Goal: Task Accomplishment & Management: Complete application form

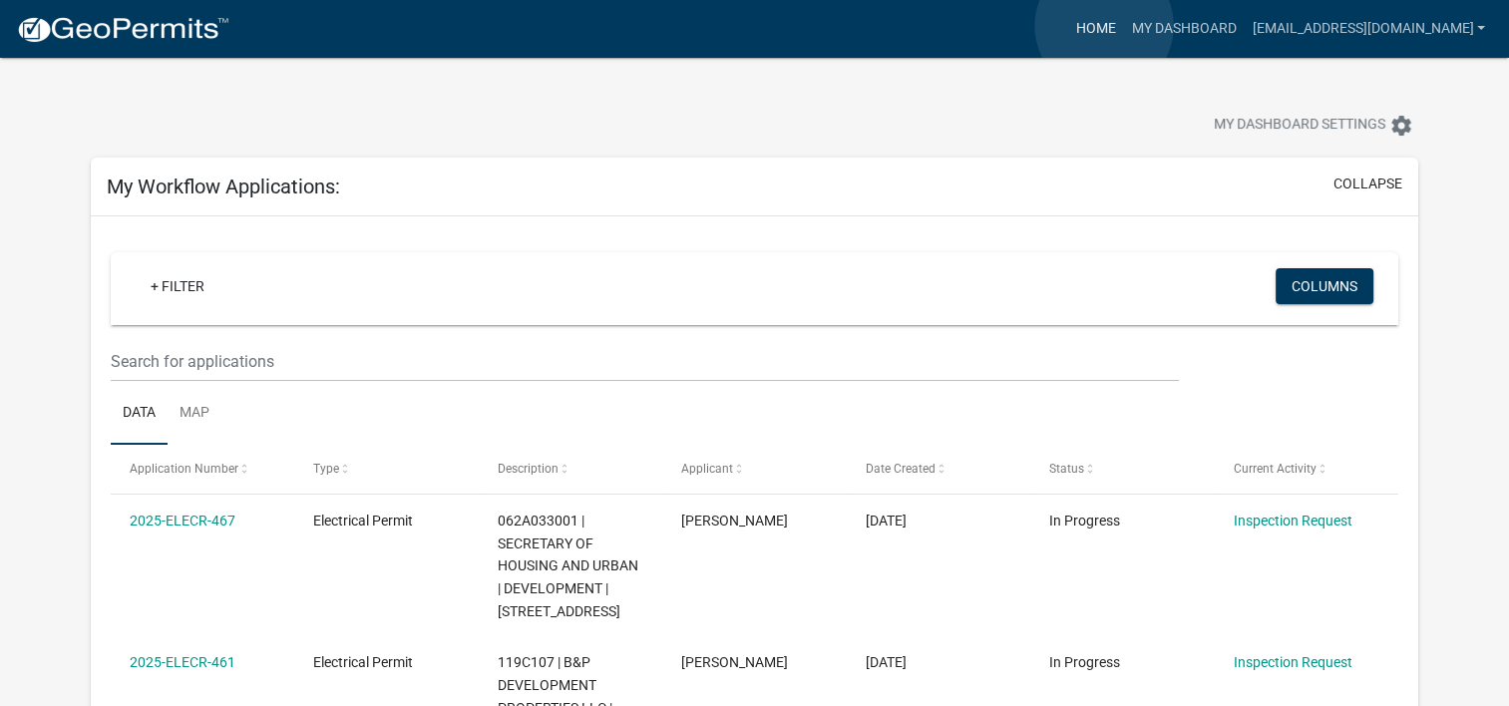
click at [1104, 26] on link "Home" at bounding box center [1095, 29] width 56 height 38
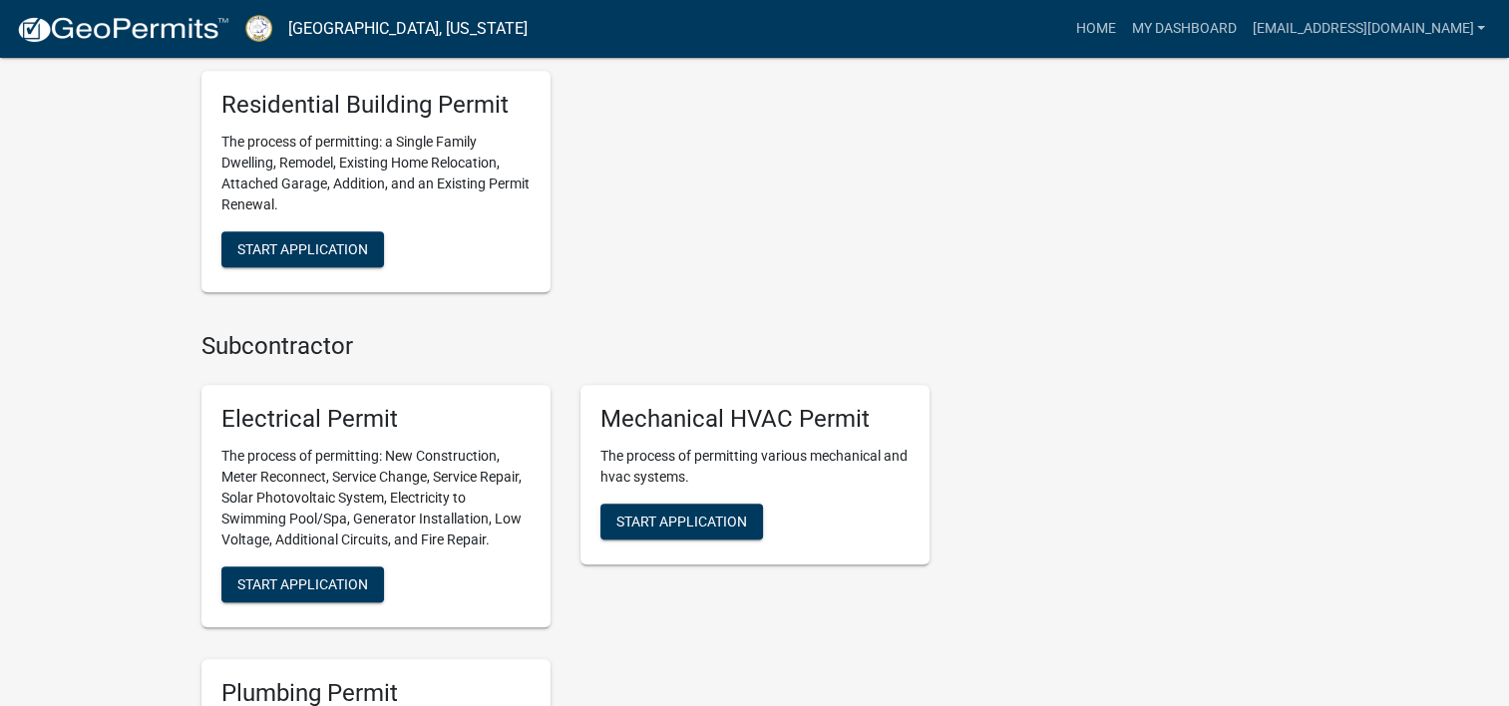
scroll to position [1995, 0]
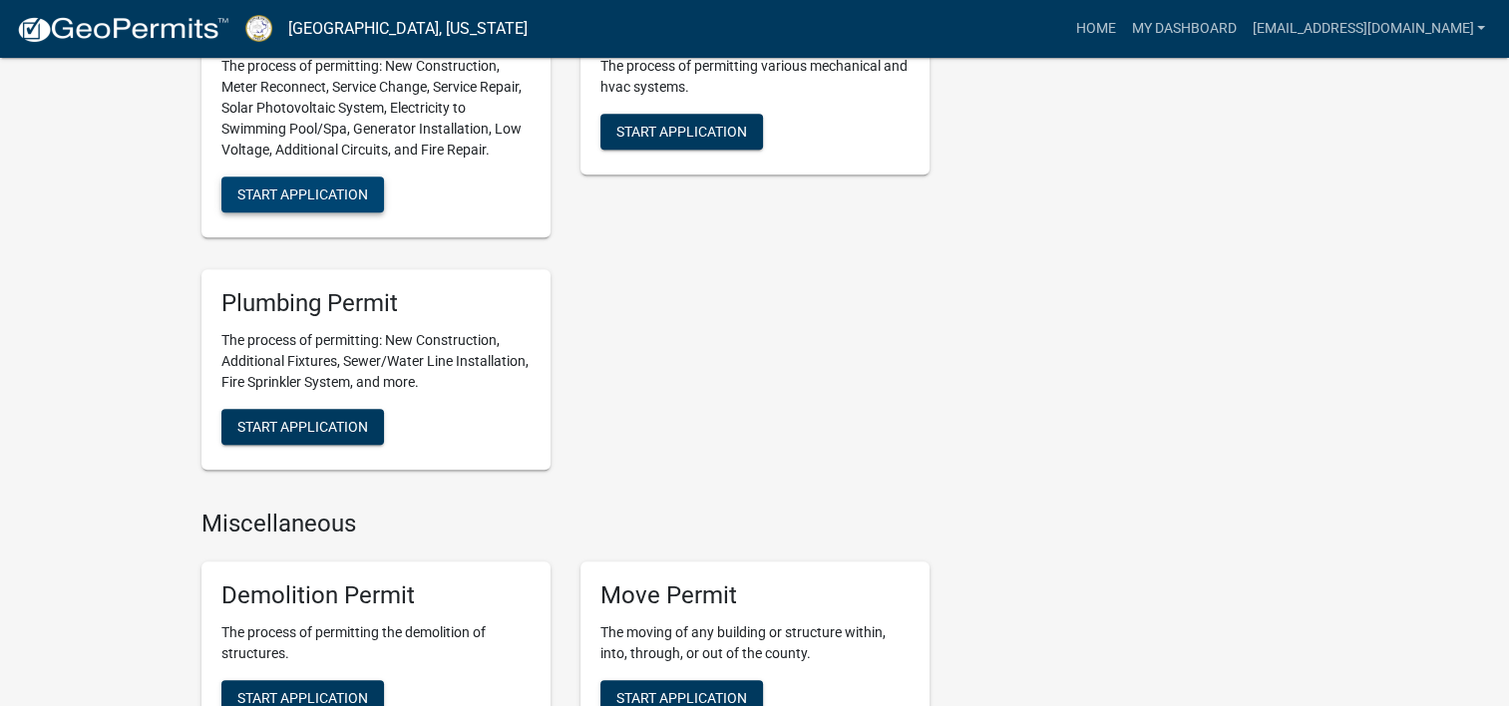
click at [342, 187] on span "Start Application" at bounding box center [302, 194] width 131 height 16
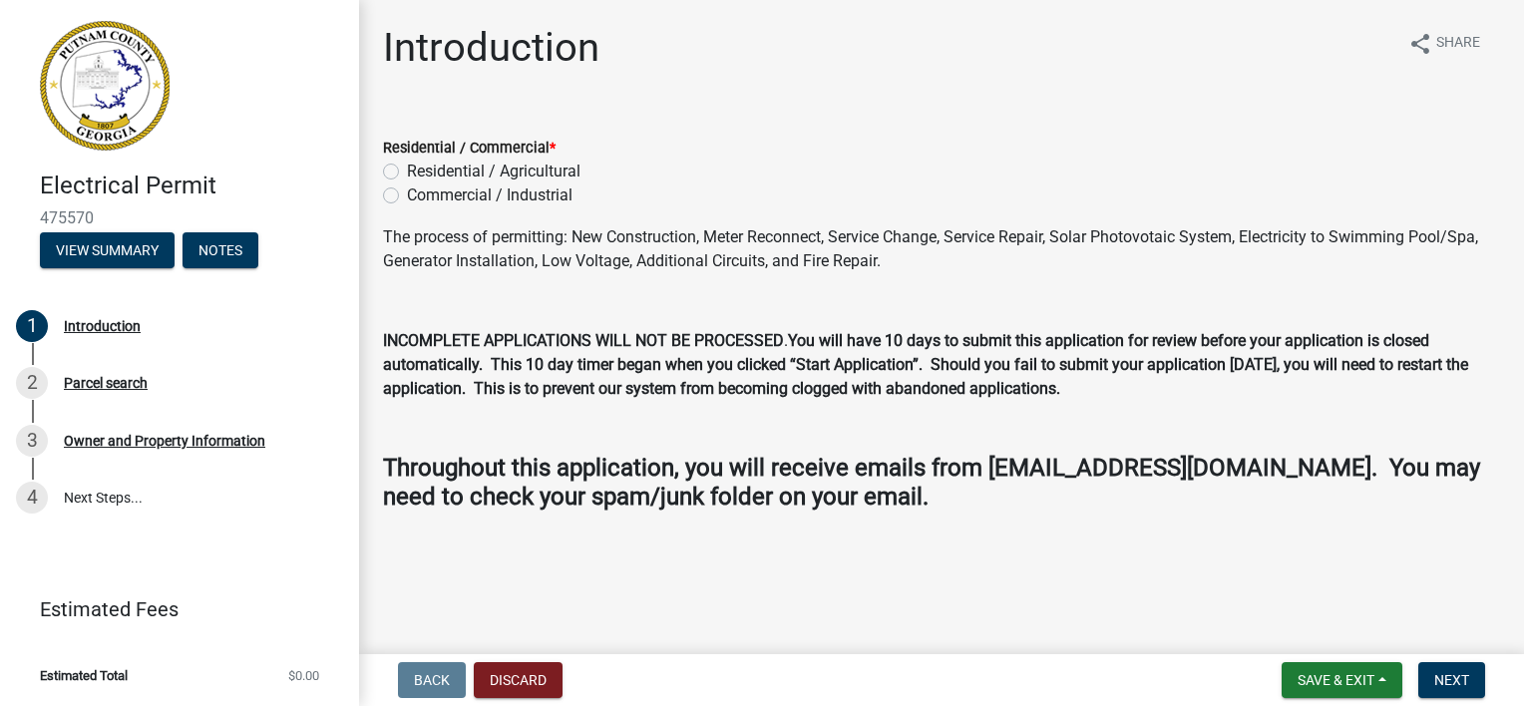
click at [407, 172] on label "Residential / Agricultural" at bounding box center [494, 172] width 174 height 24
click at [407, 172] on input "Residential / Agricultural" at bounding box center [413, 166] width 13 height 13
radio input "true"
click at [1453, 683] on span "Next" at bounding box center [1451, 680] width 35 height 16
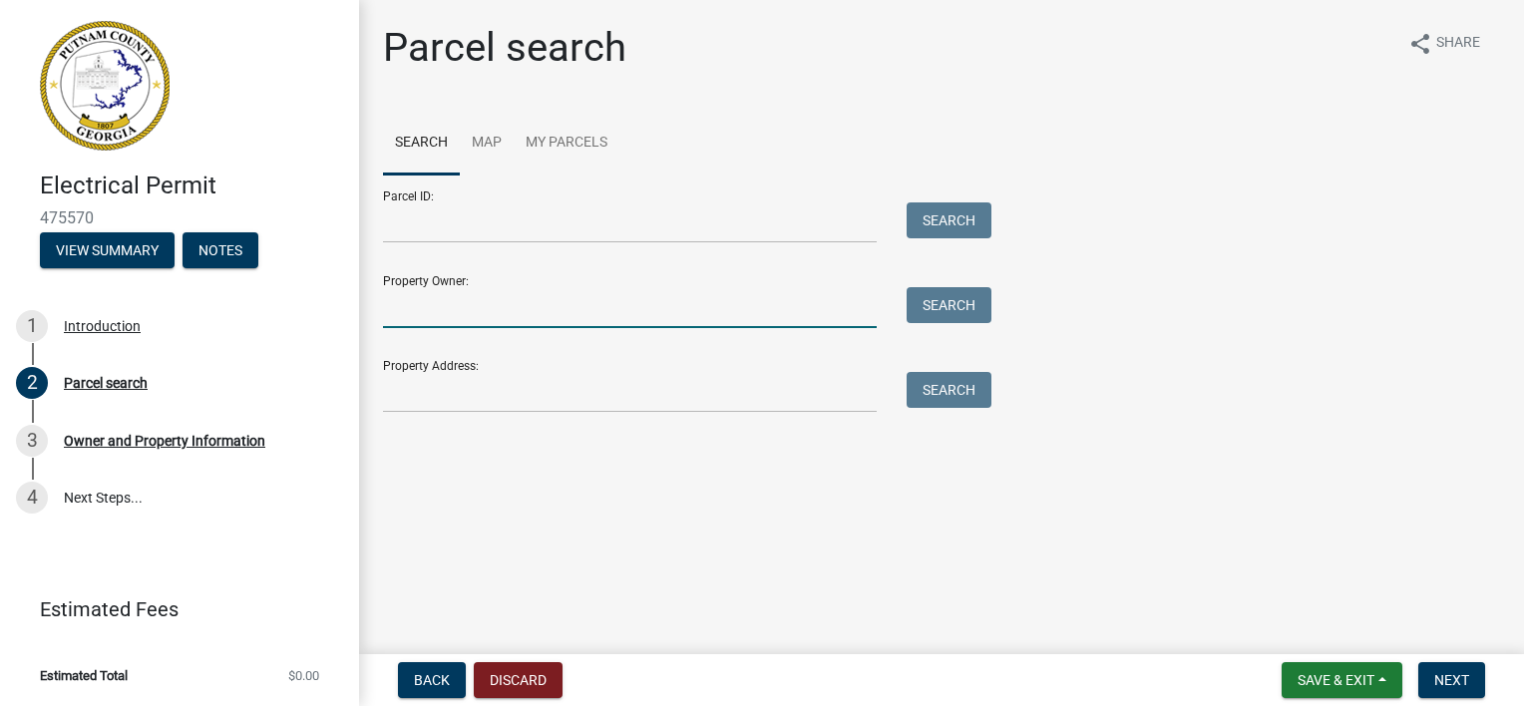
click at [418, 310] on input "Property Owner:" at bounding box center [630, 307] width 494 height 41
type input "[PERSON_NAME]"
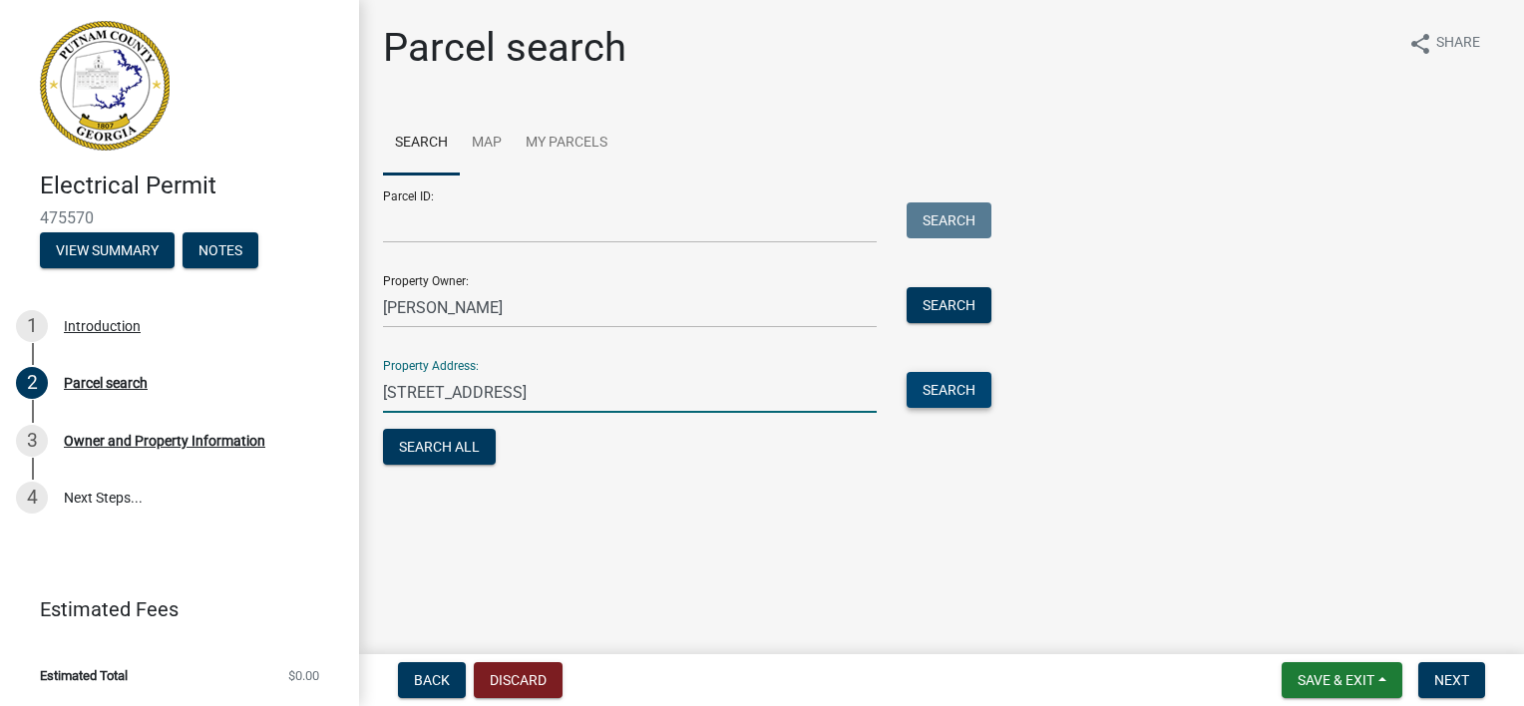
type input "[STREET_ADDRESS]"
click at [927, 391] on button "Search" at bounding box center [949, 390] width 85 height 36
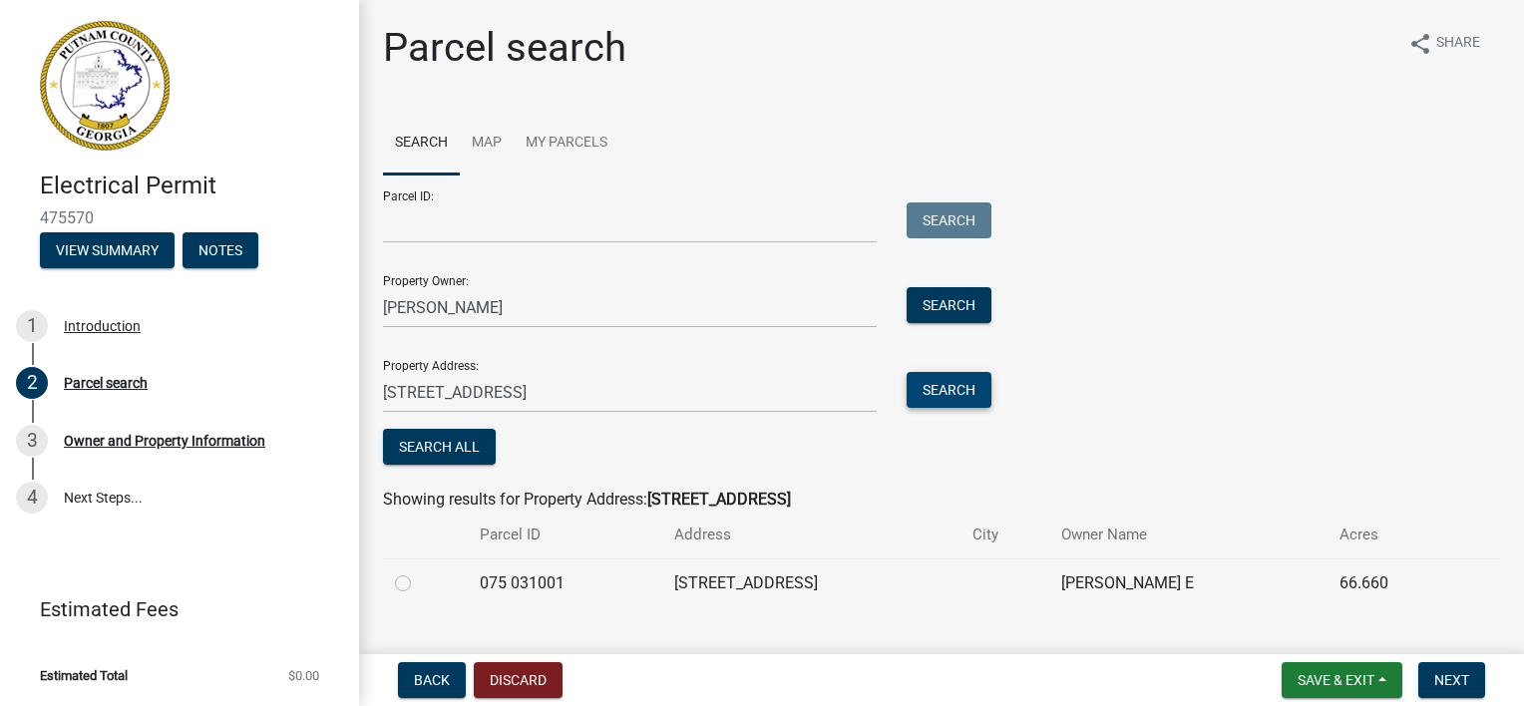
scroll to position [39, 0]
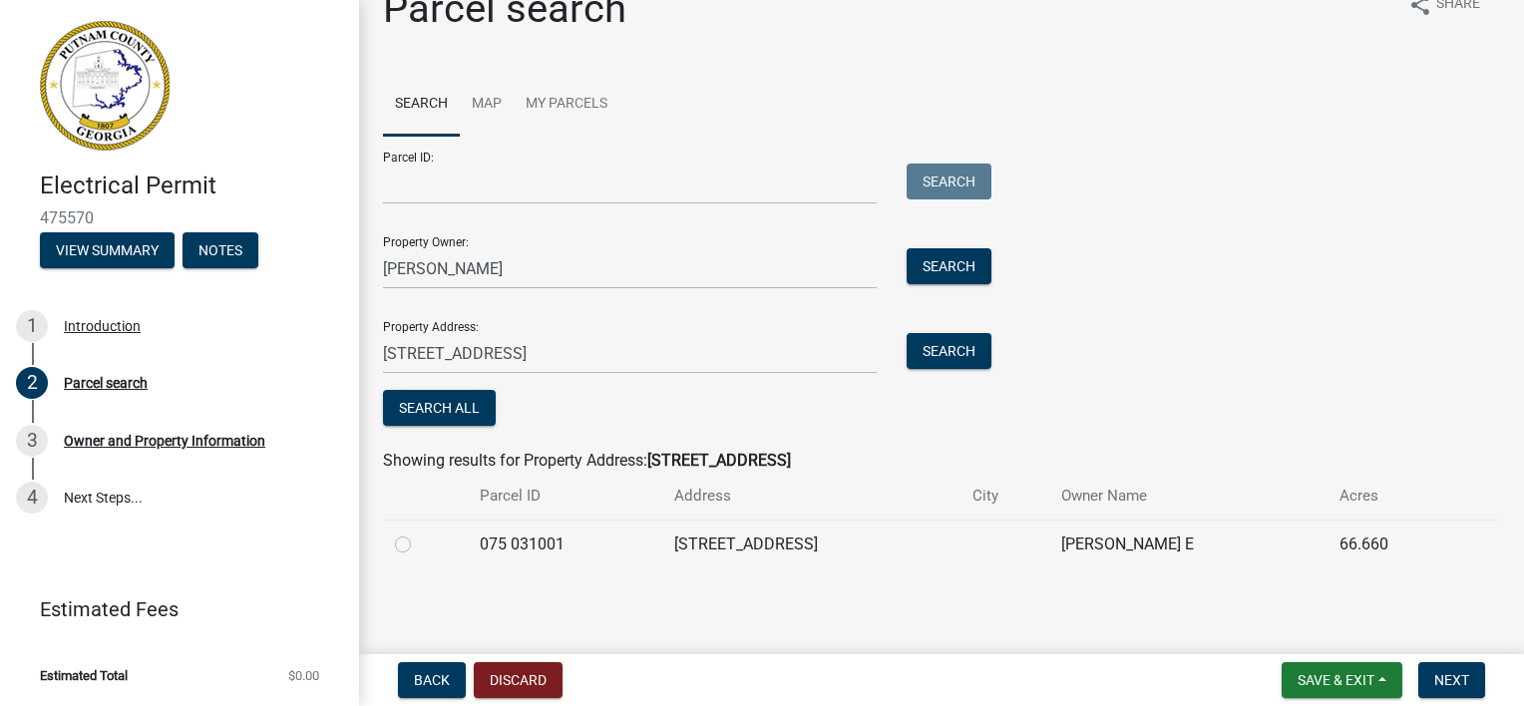
click at [419, 533] on label at bounding box center [419, 533] width 0 height 0
click at [419, 546] on 031001 "radio" at bounding box center [425, 539] width 13 height 13
radio 031001 "true"
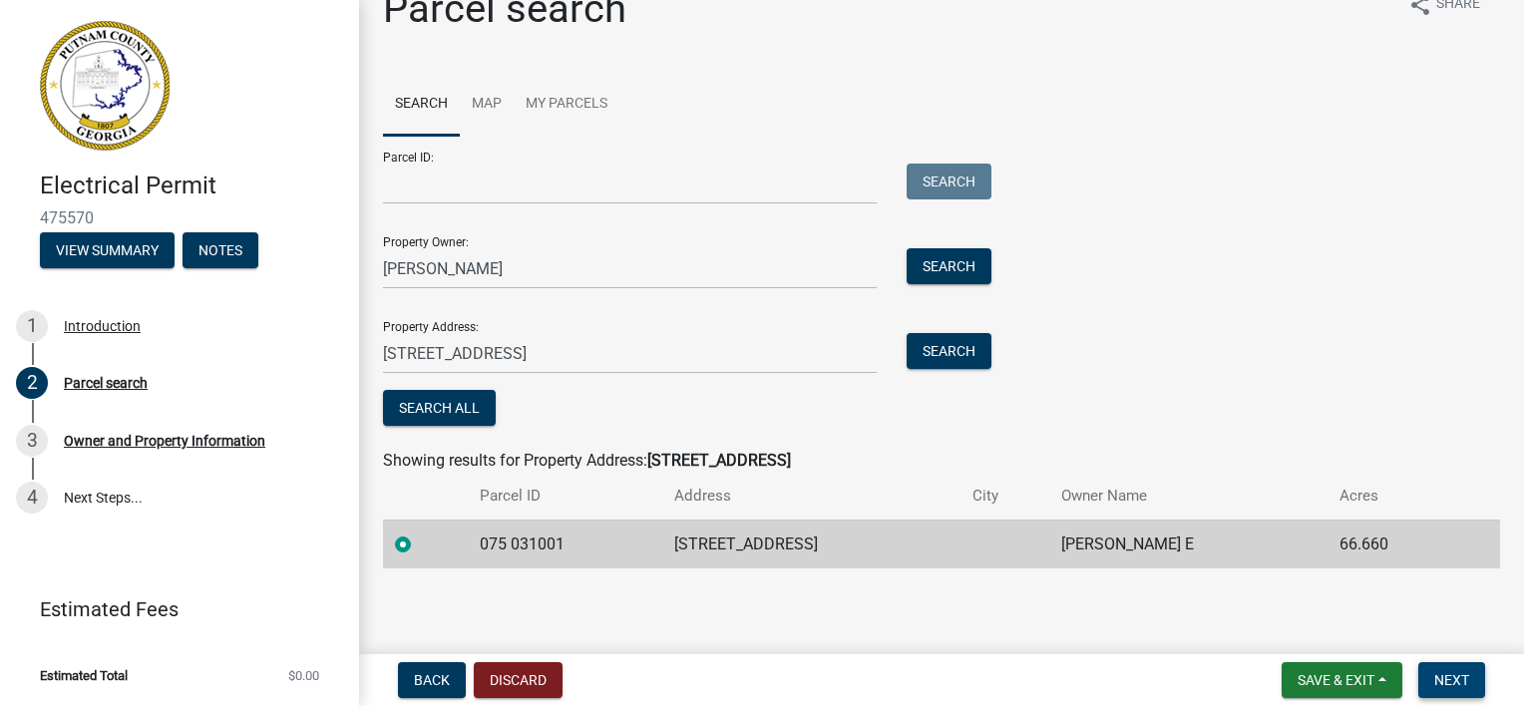
click at [1451, 686] on span "Next" at bounding box center [1451, 680] width 35 height 16
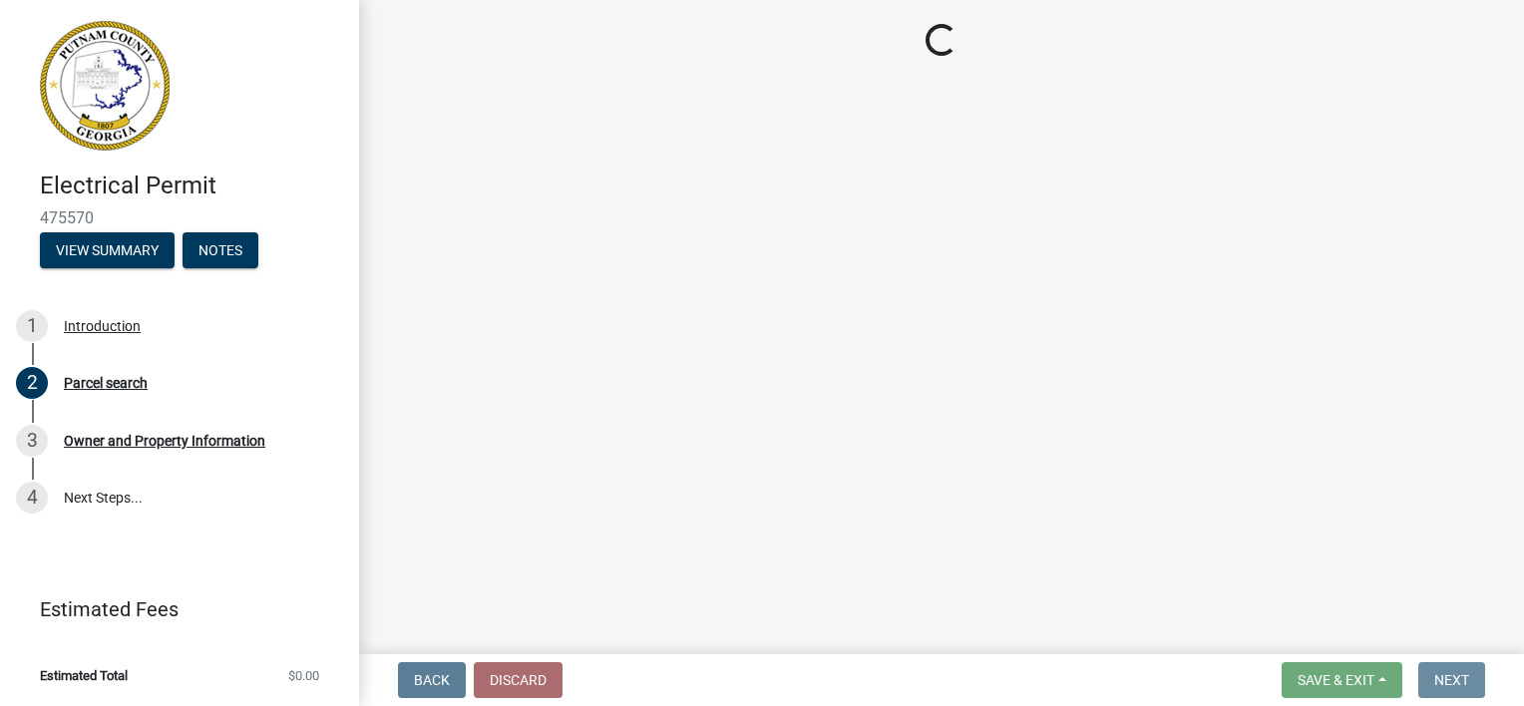
scroll to position [0, 0]
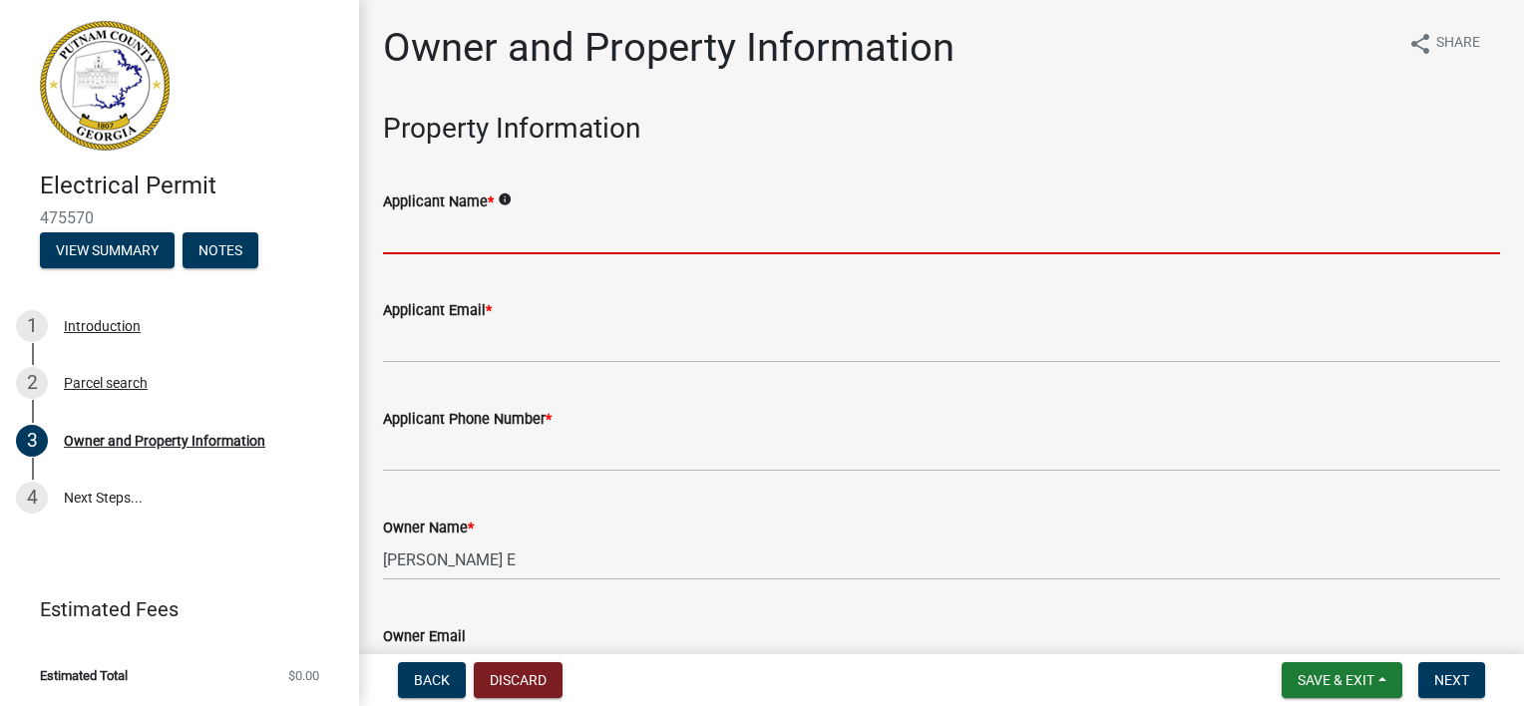
click at [498, 225] on input "Applicant Name *" at bounding box center [941, 233] width 1117 height 41
type input "[PERSON_NAME] Electric LLC"
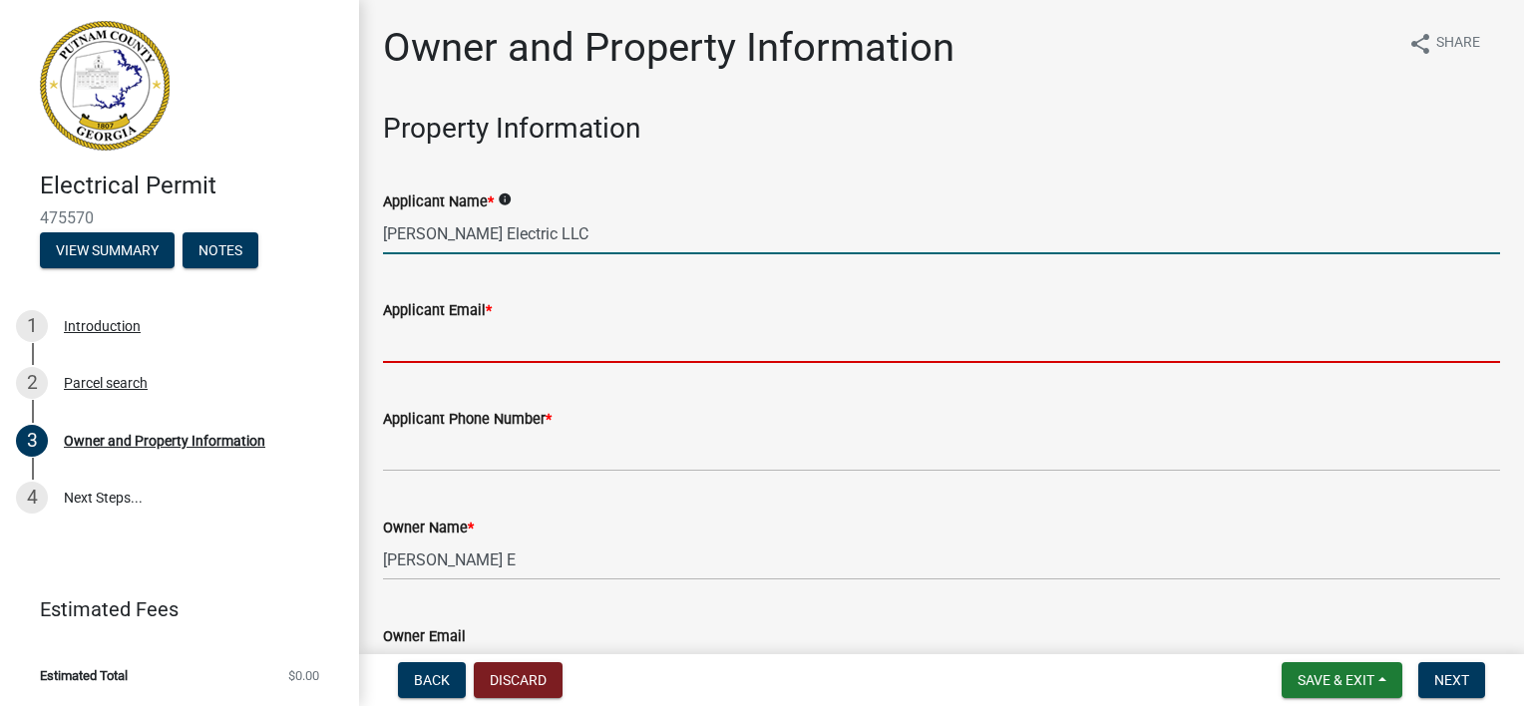
type input "[EMAIL_ADDRESS][DOMAIN_NAME]"
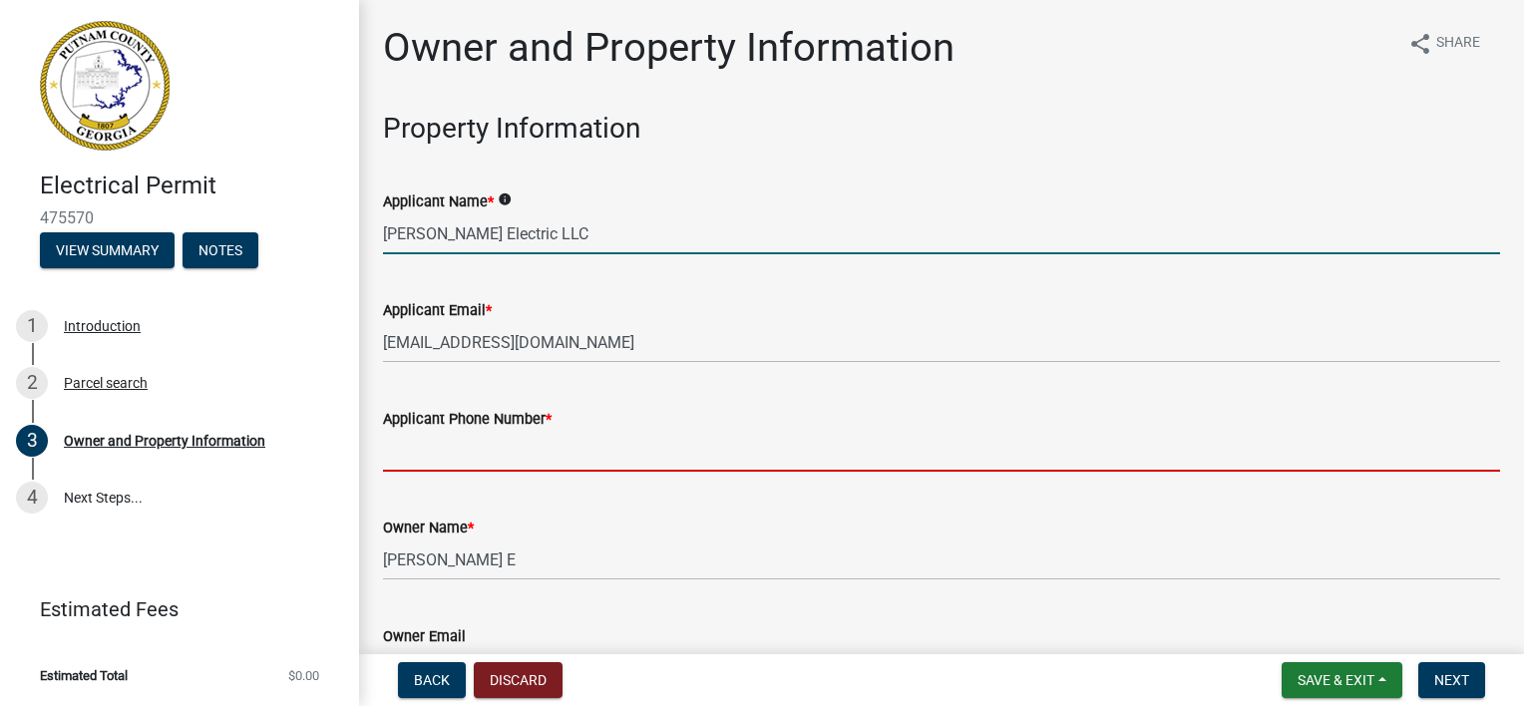
type input "[PHONE_NUMBER]"
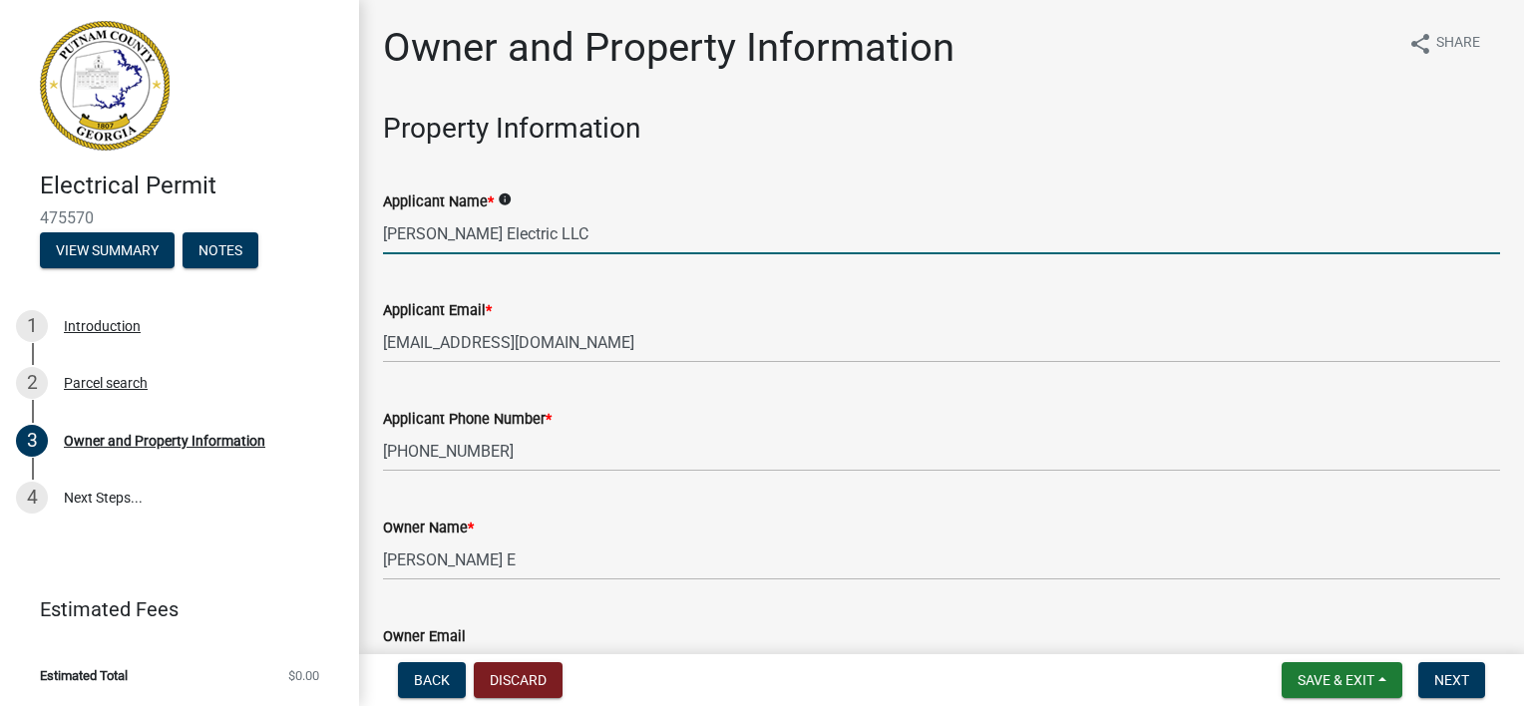
type input "Eatonton"
type input "[STREET_ADDRESS]"
type input "Eatonton"
type input "GA"
type input "31024"
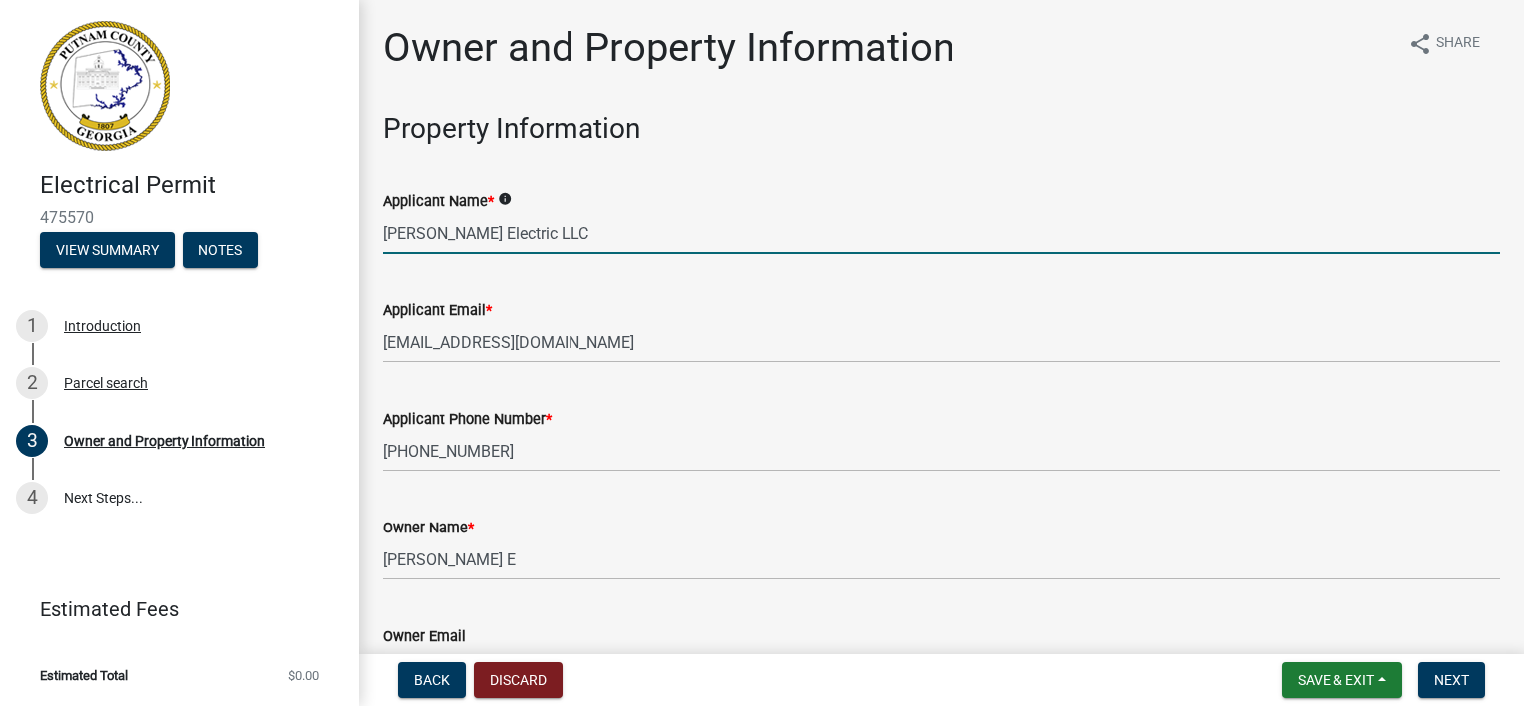
type input "[PERSON_NAME]"
type input "[PHONE_NUMBER]"
type input "[STREET_ADDRESS]"
type input "Eatonton"
type input "Ga"
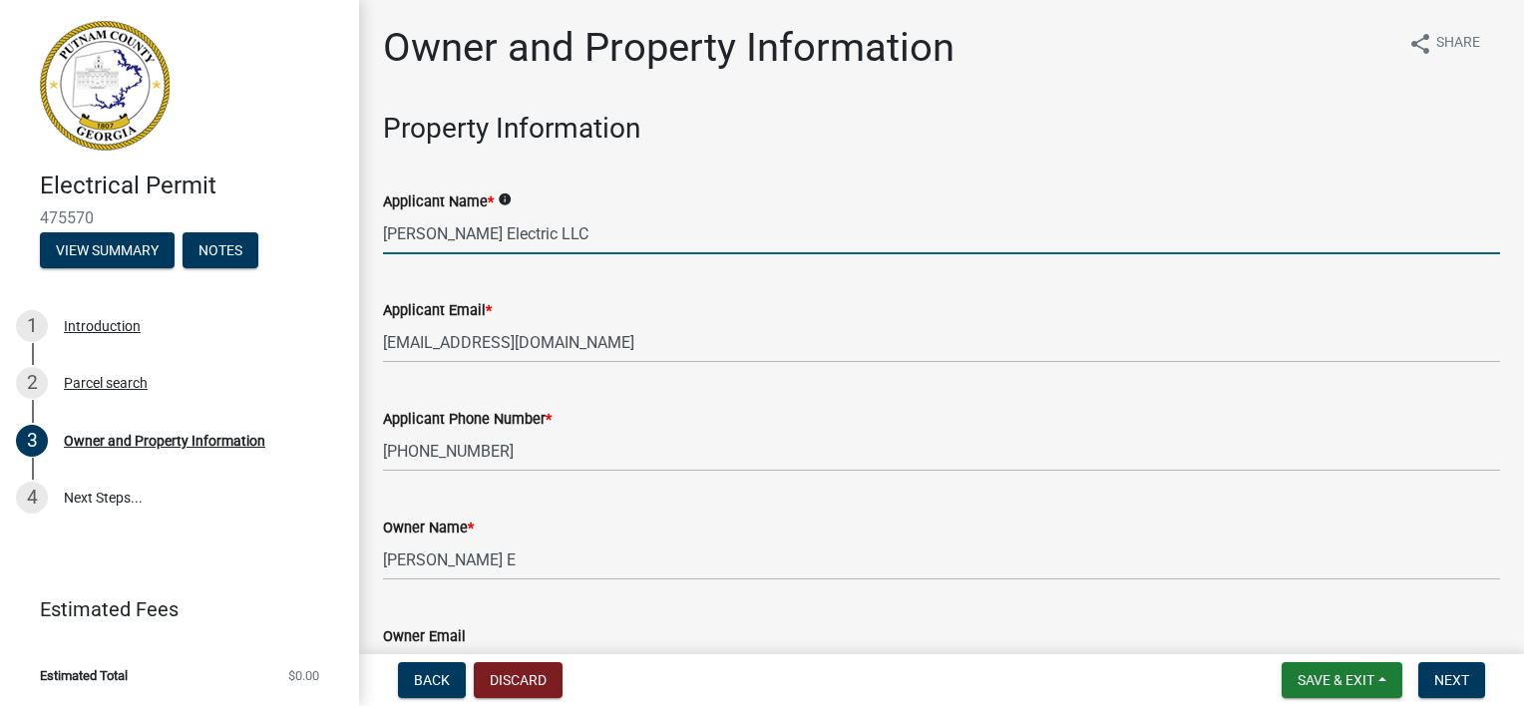
type input "31024"
type input "[EMAIL_ADDRESS][DOMAIN_NAME]"
type input "ER000802"
type input "[DATE]"
type input "20205blr-10"
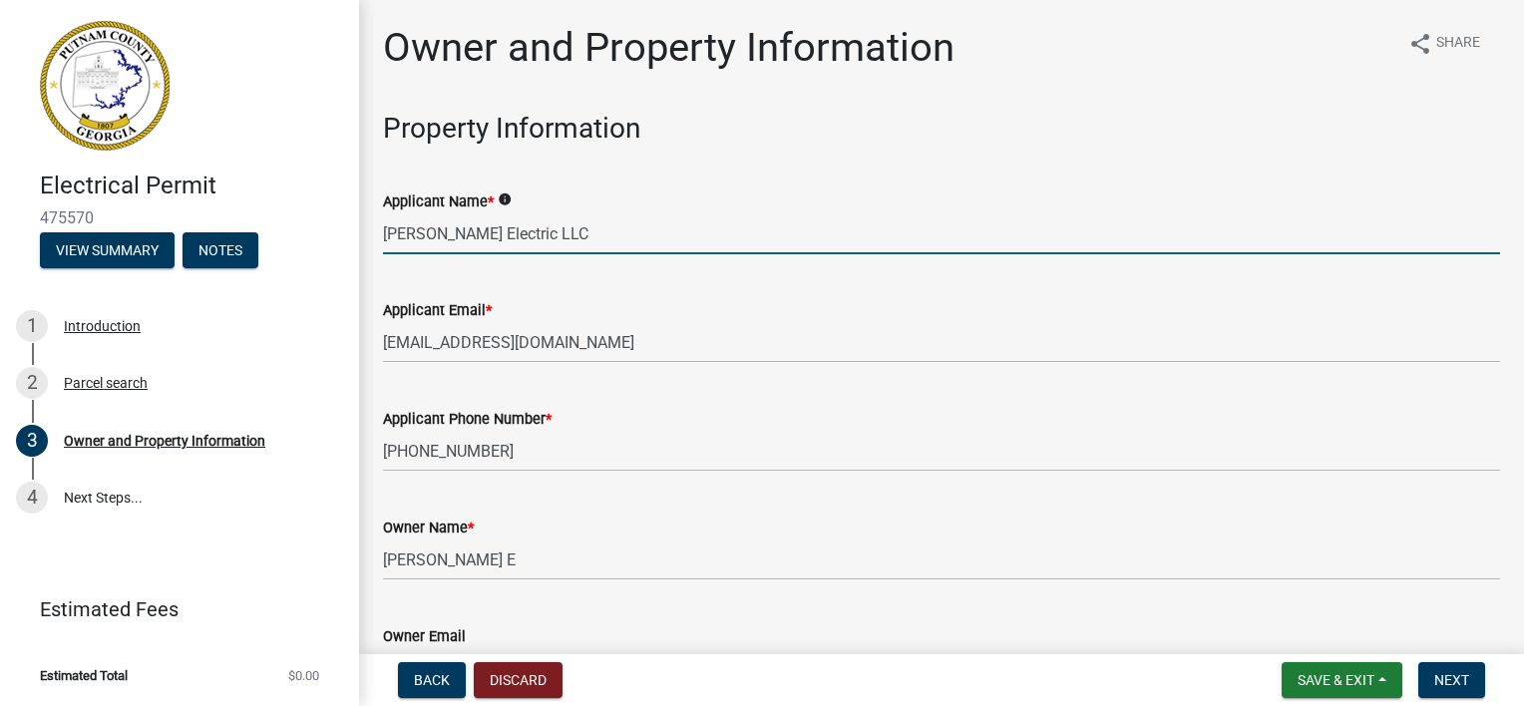
type input "[DATE]"
type input "[PERSON_NAME]"
type input "7064739868"
select select "9"
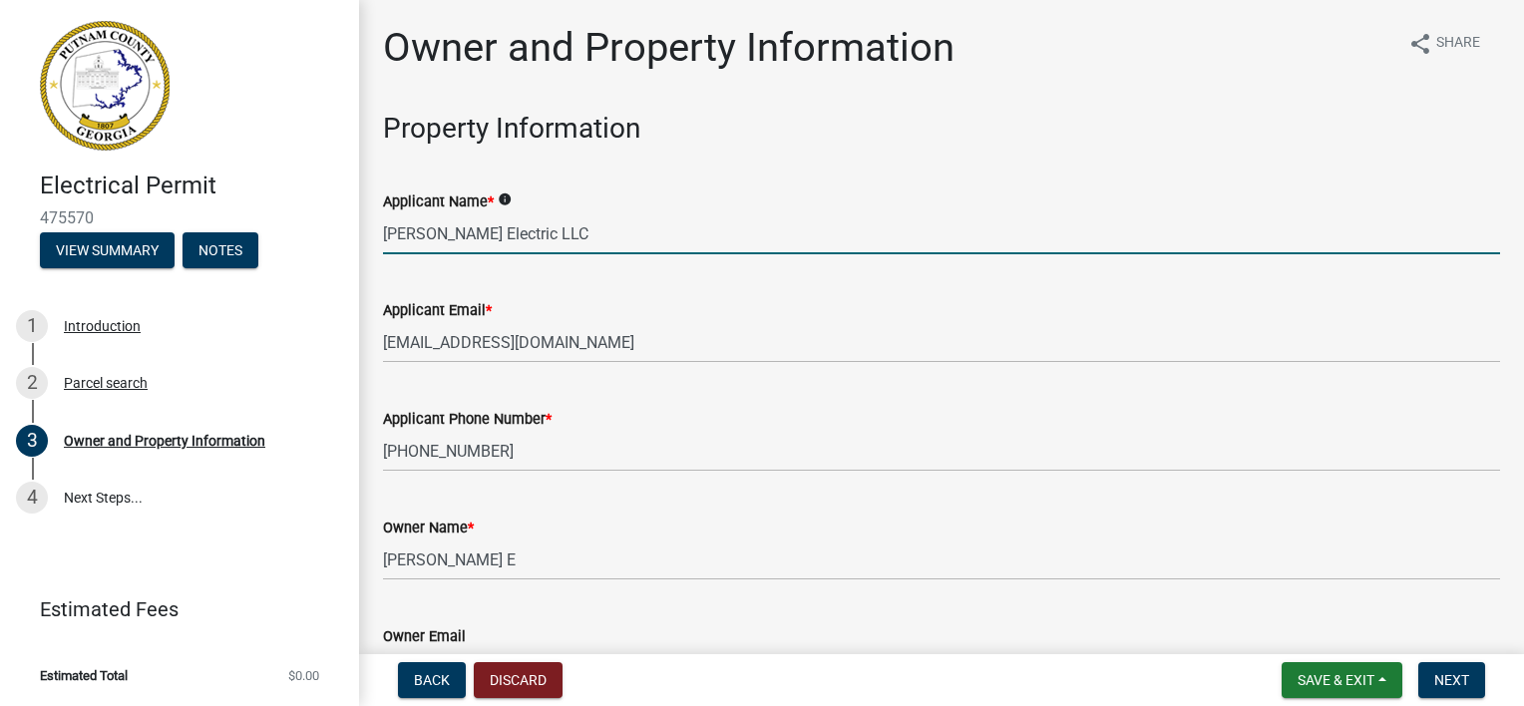
select select "2025"
select select "9"
select select "2025"
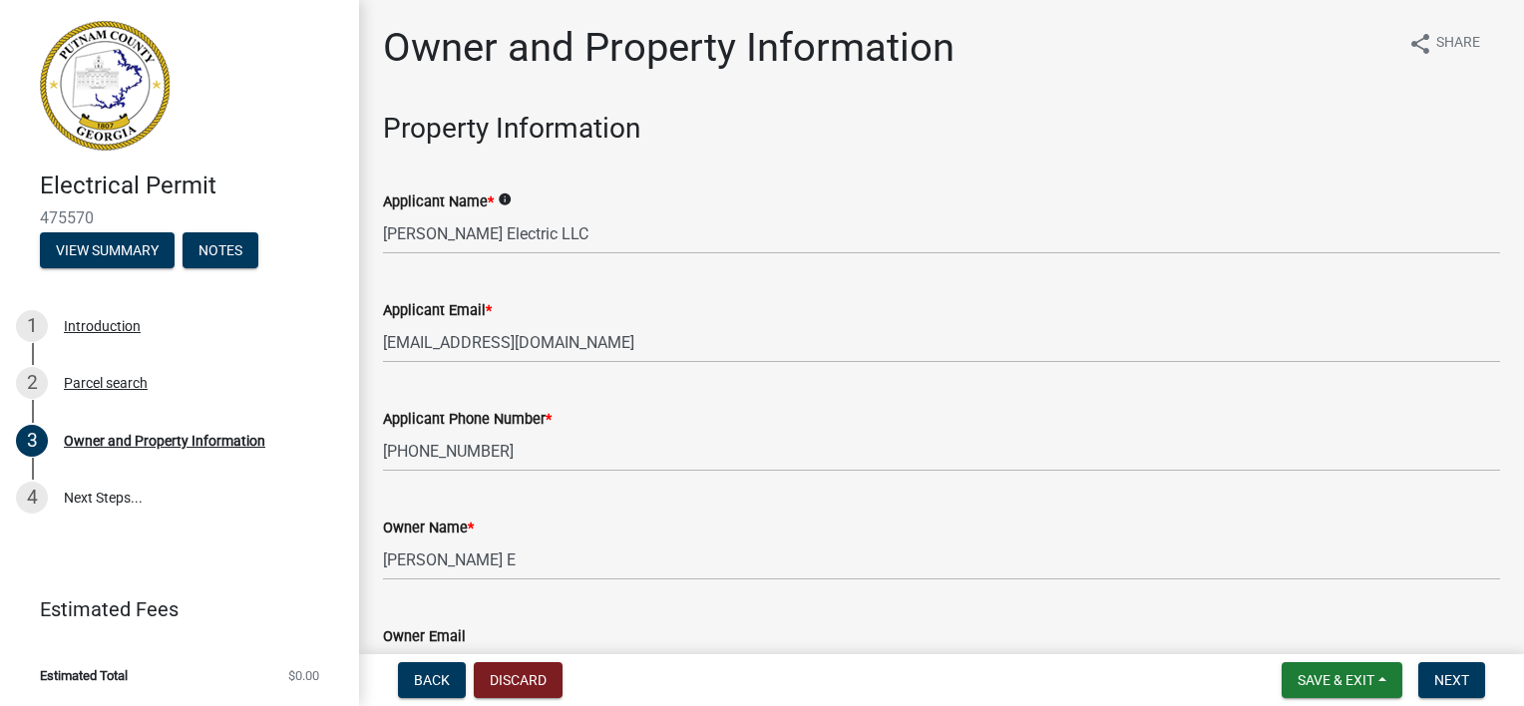
scroll to position [2453, 0]
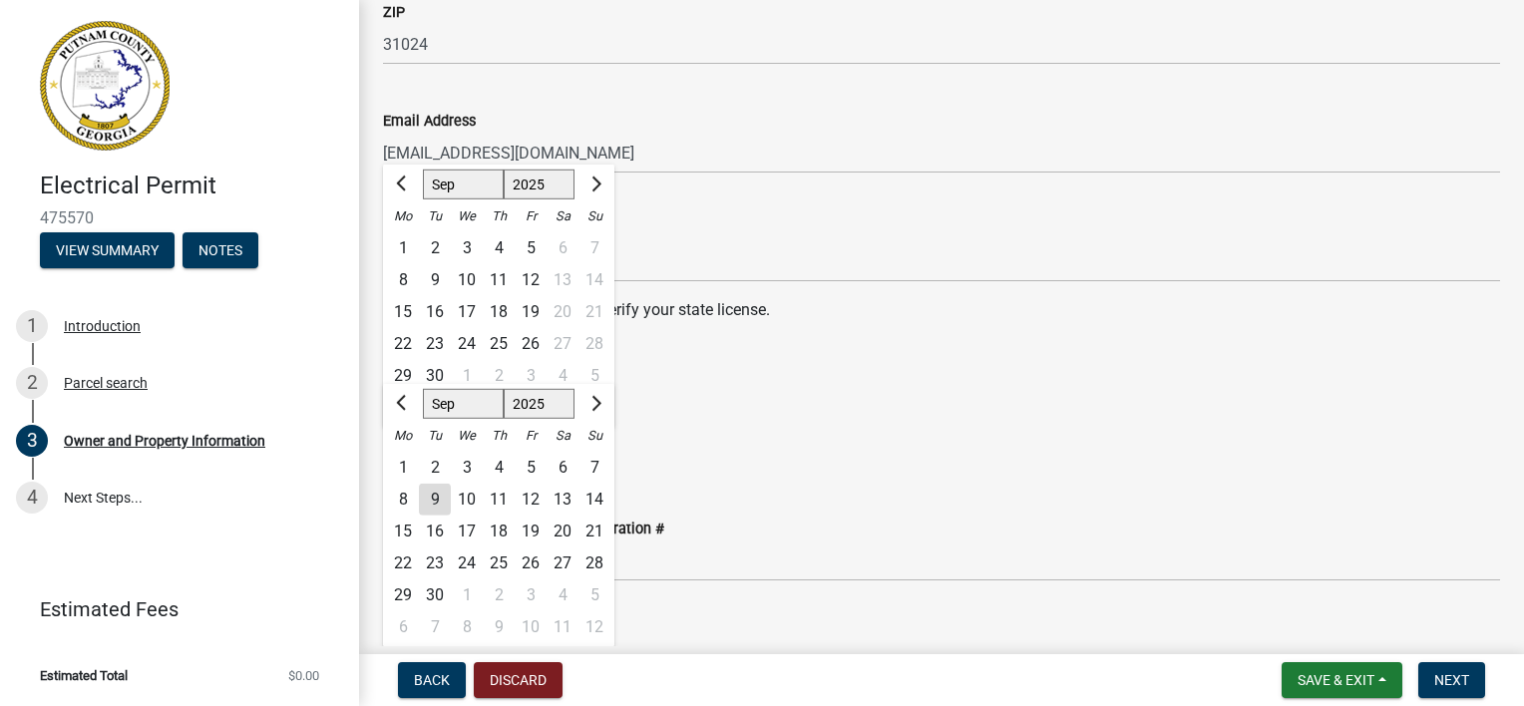
click at [823, 197] on div "State Certification # ER000802" at bounding box center [941, 236] width 1117 height 93
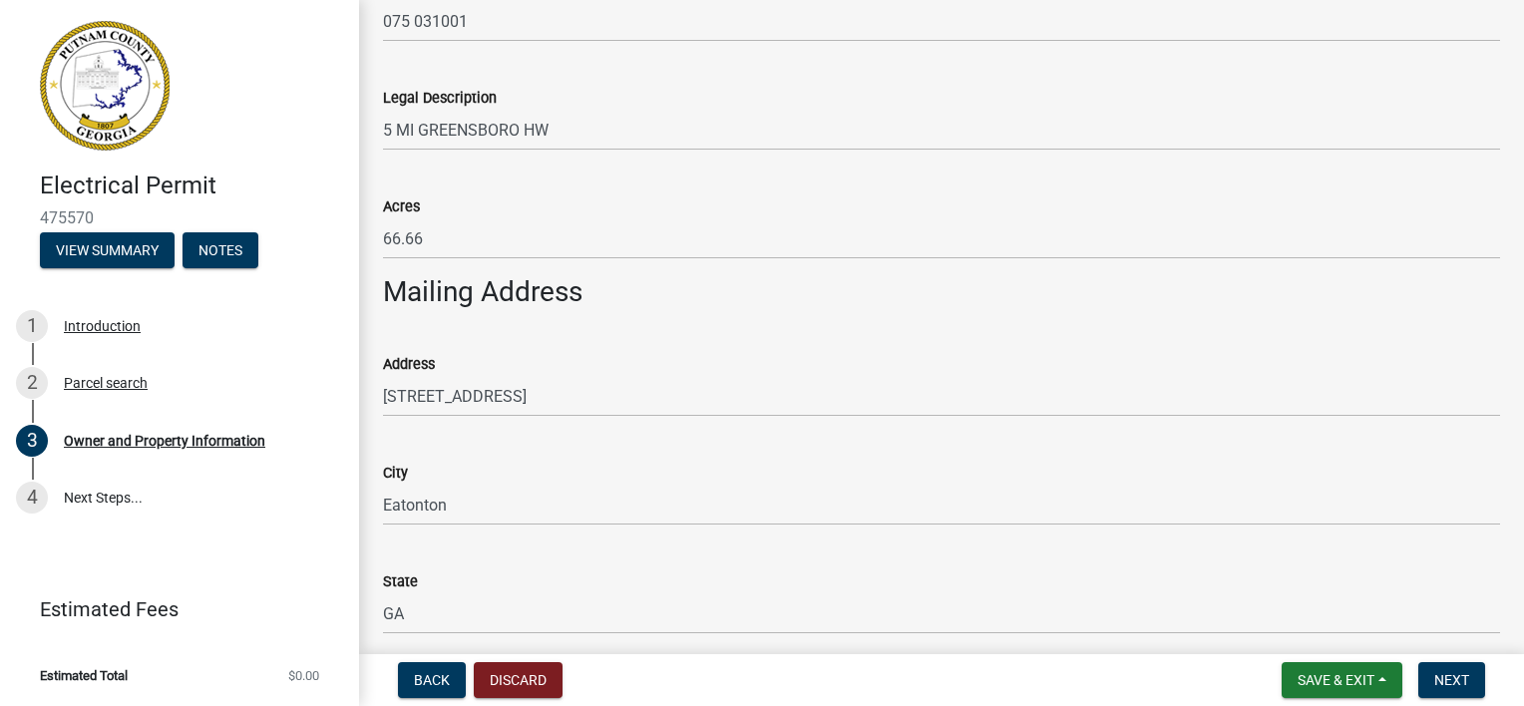
scroll to position [957, 0]
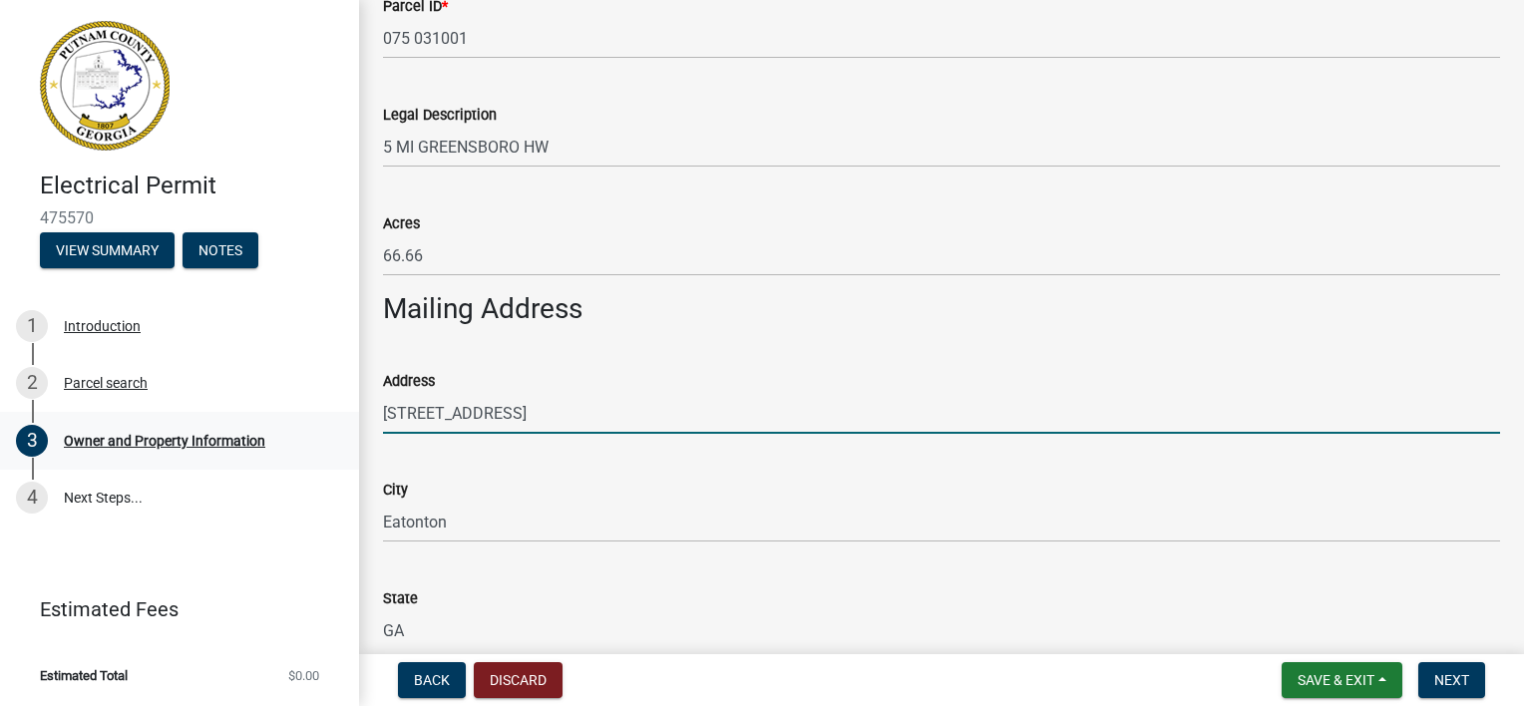
drag, startPoint x: 551, startPoint y: 411, endPoint x: 355, endPoint y: 413, distance: 195.5
click at [355, 413] on div "Electrical Permit 475570 View Summary Notes 1 Introduction 2 Parcel search 3 Ow…" at bounding box center [762, 353] width 1524 height 706
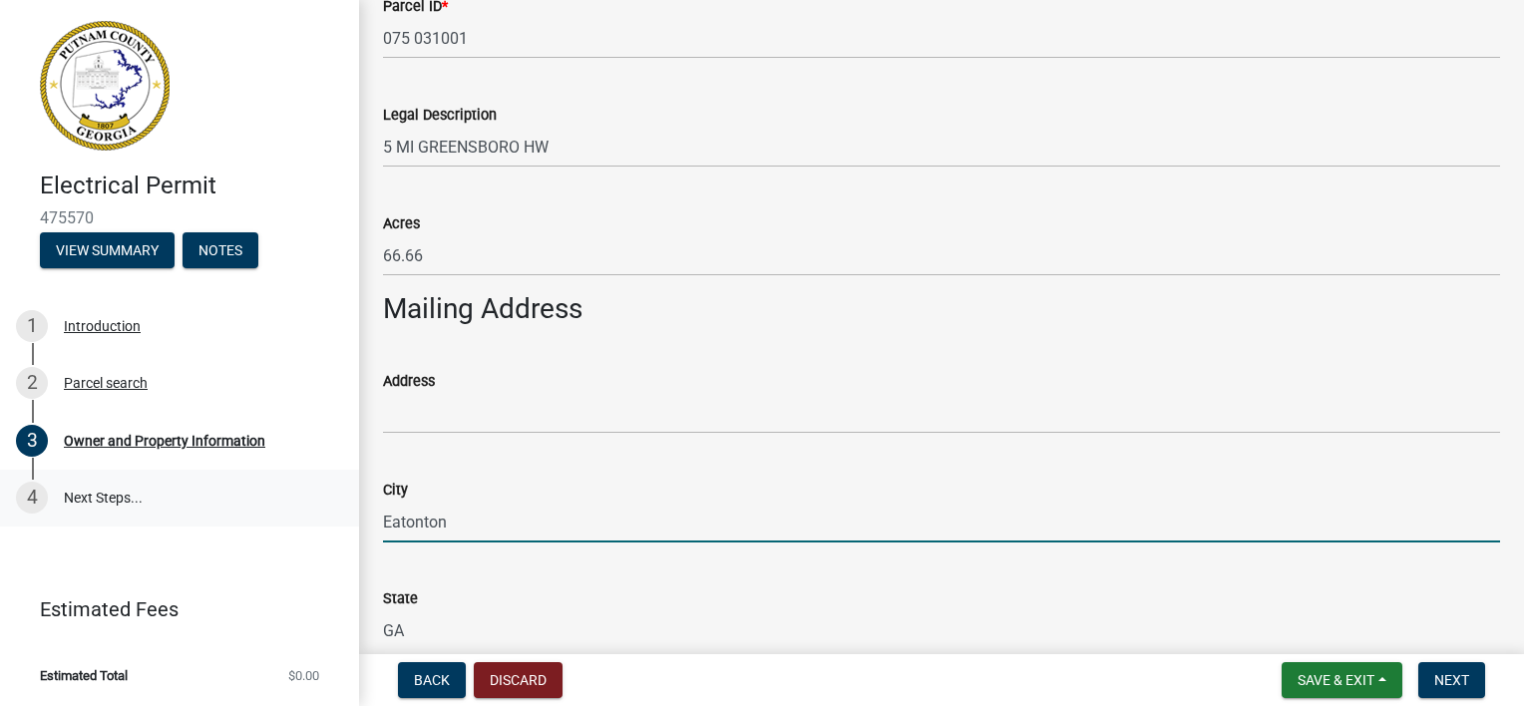
drag, startPoint x: 455, startPoint y: 532, endPoint x: 325, endPoint y: 526, distance: 129.8
click at [325, 526] on div "Electrical Permit 475570 View Summary Notes 1 Introduction 2 Parcel search 3 Ow…" at bounding box center [762, 353] width 1524 height 706
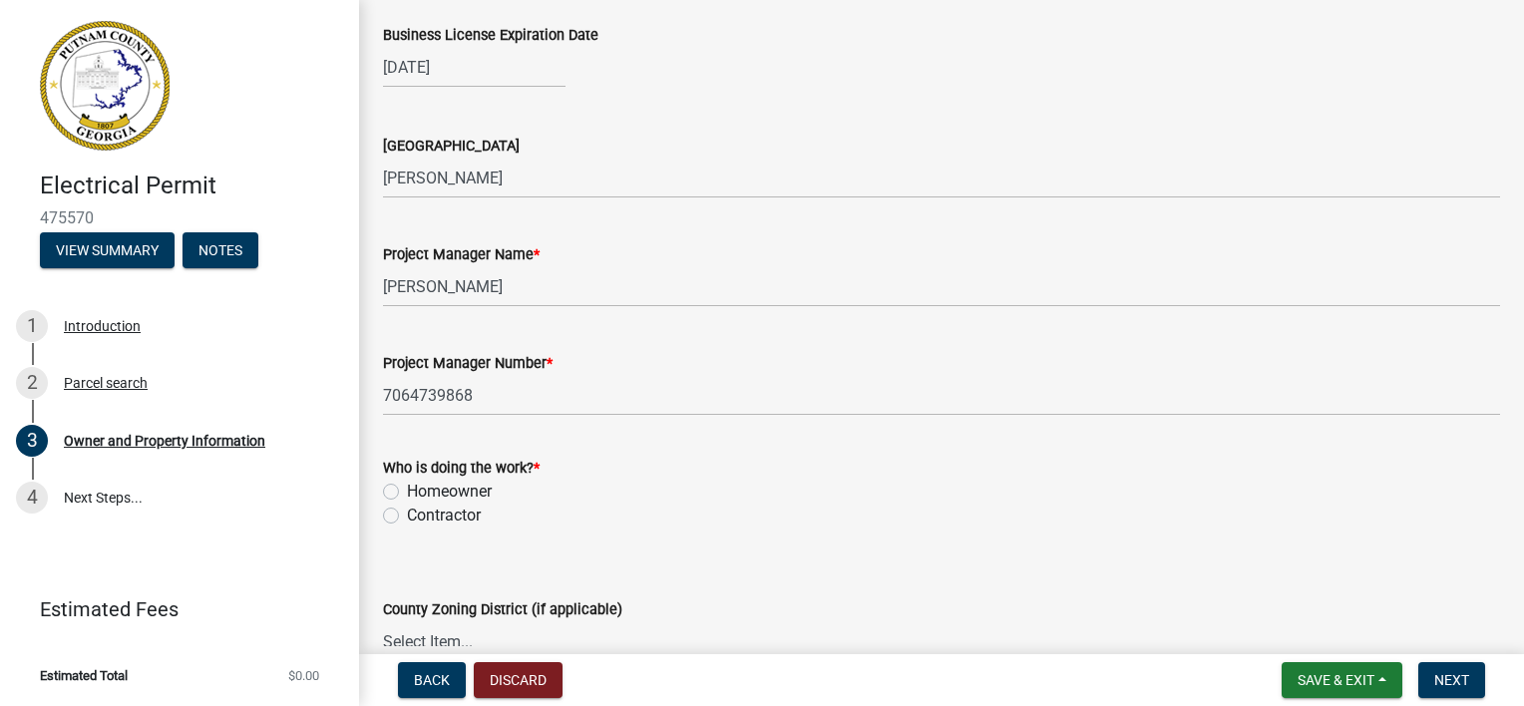
scroll to position [3056, 0]
type input "[PERSON_NAME] Electric LLC"
click at [407, 515] on label "Contractor" at bounding box center [444, 515] width 74 height 24
click at [407, 515] on input "Contractor" at bounding box center [413, 509] width 13 height 13
radio input "true"
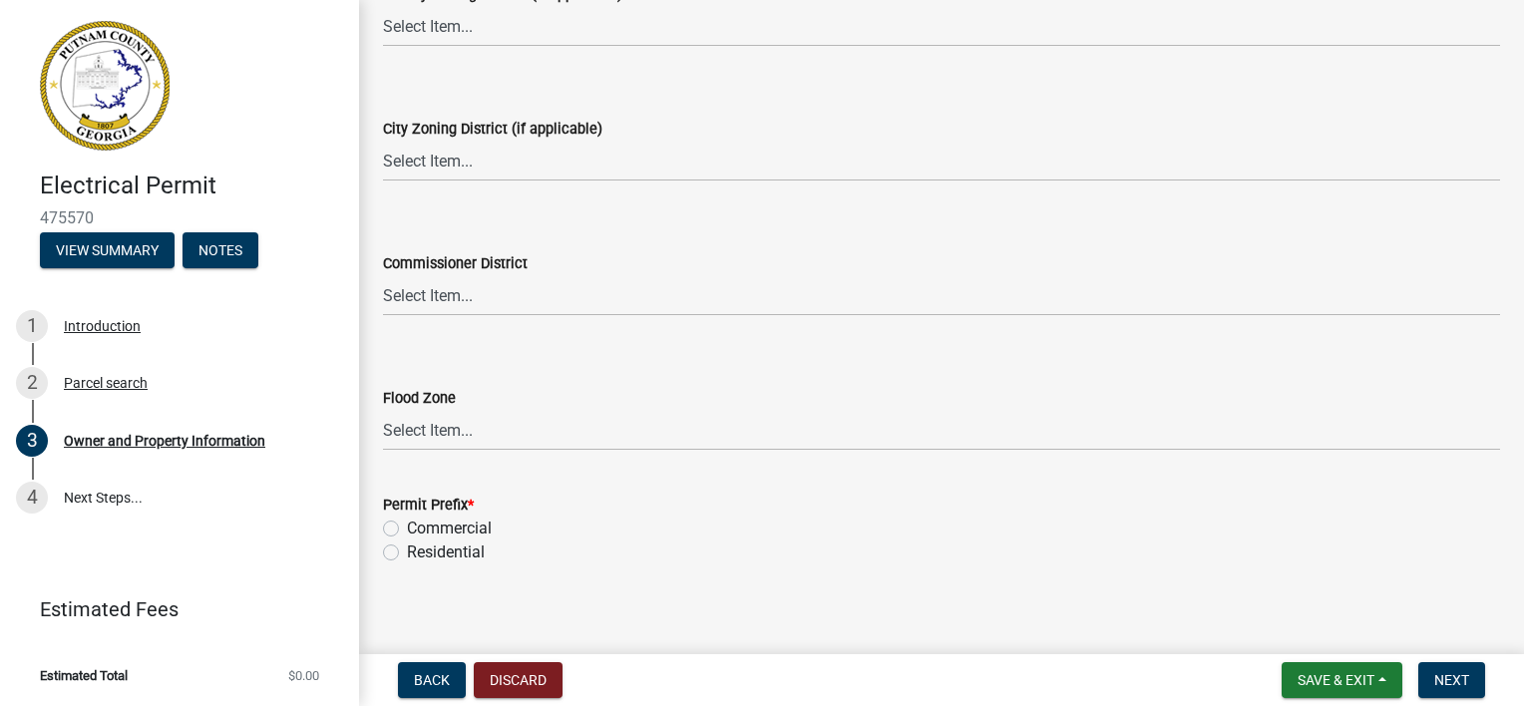
scroll to position [3685, 0]
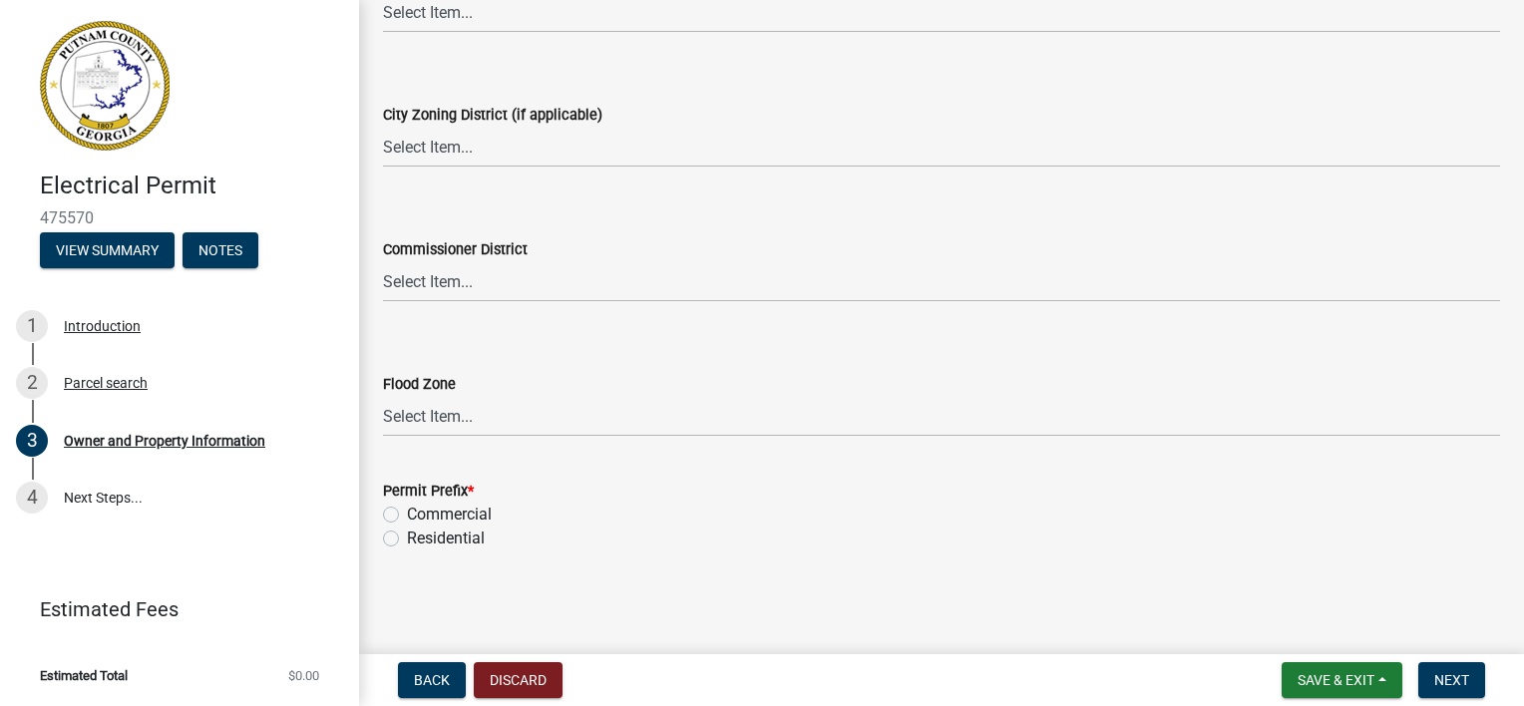
click at [407, 532] on label "Residential" at bounding box center [446, 539] width 78 height 24
click at [407, 532] on input "Residential" at bounding box center [413, 533] width 13 height 13
radio input "true"
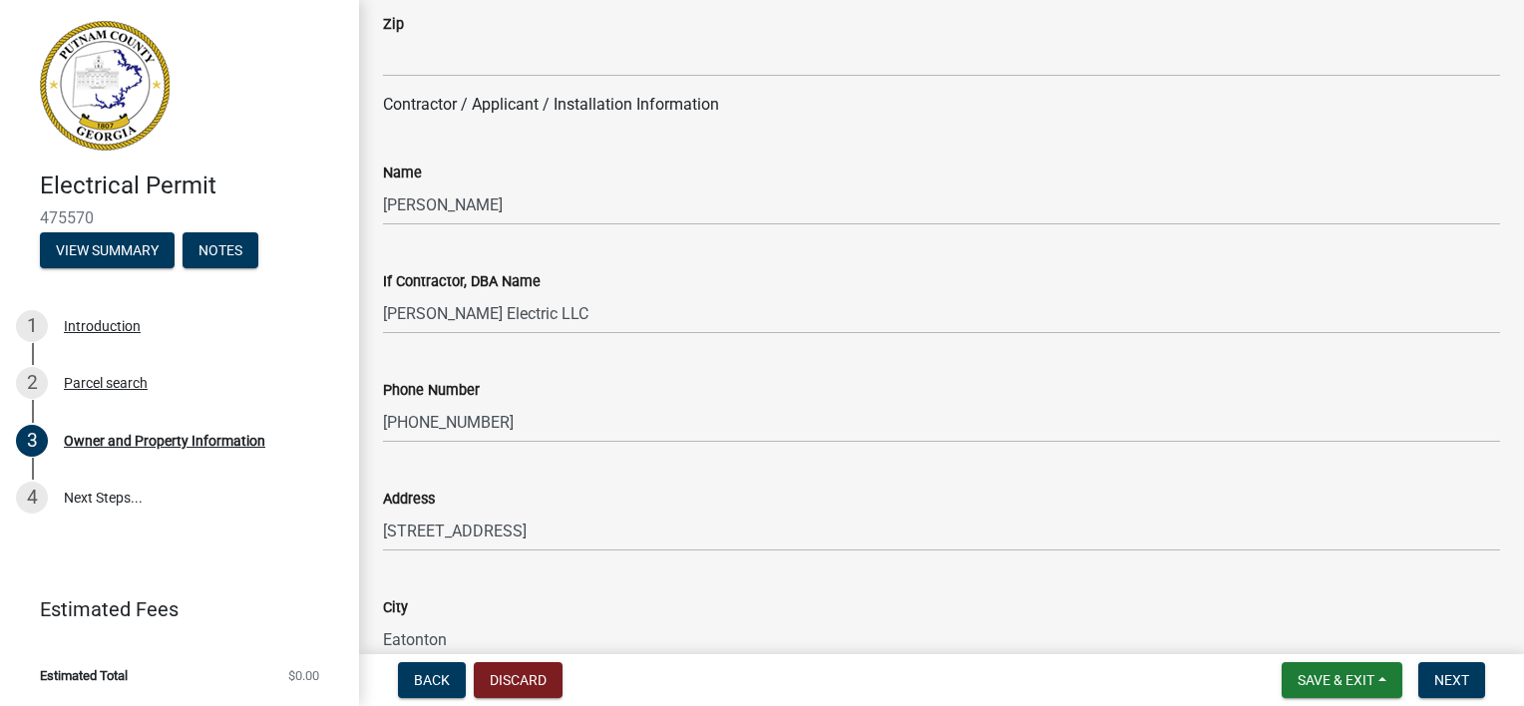
scroll to position [1590, 0]
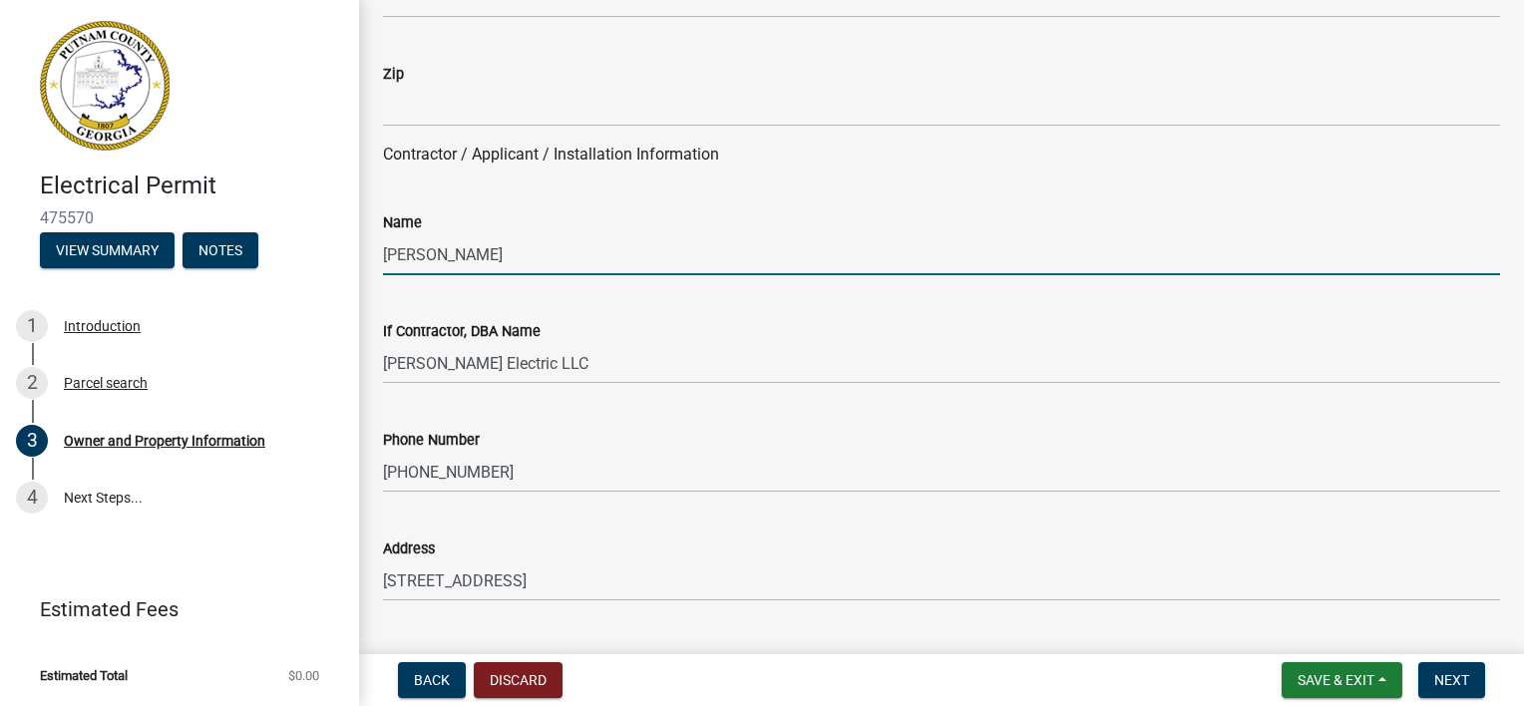
drag, startPoint x: 481, startPoint y: 261, endPoint x: 350, endPoint y: 252, distance: 131.0
click at [350, 252] on div "Electrical Permit 475570 View Summary Notes 1 Introduction 2 Parcel search 3 Ow…" at bounding box center [762, 353] width 1524 height 706
type input "[PERSON_NAME]"
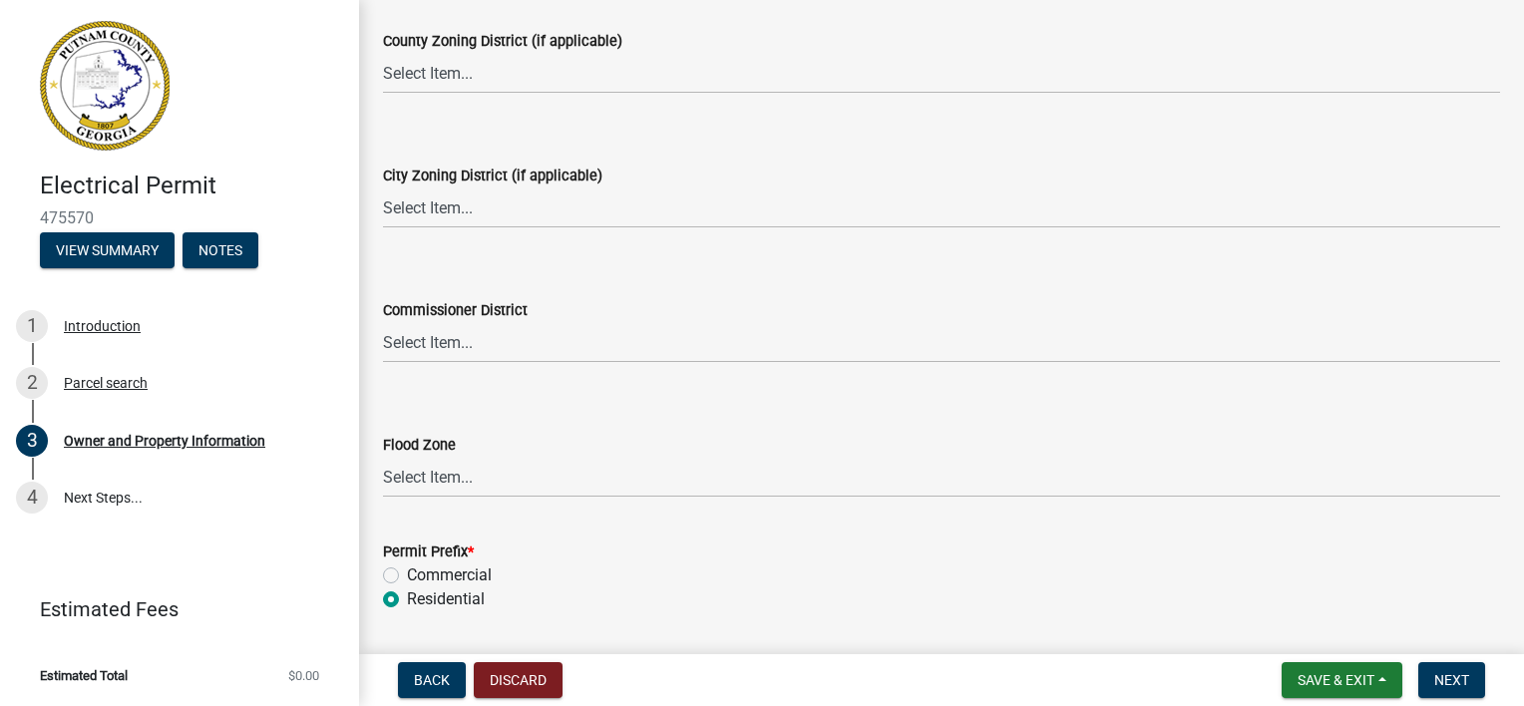
scroll to position [3685, 0]
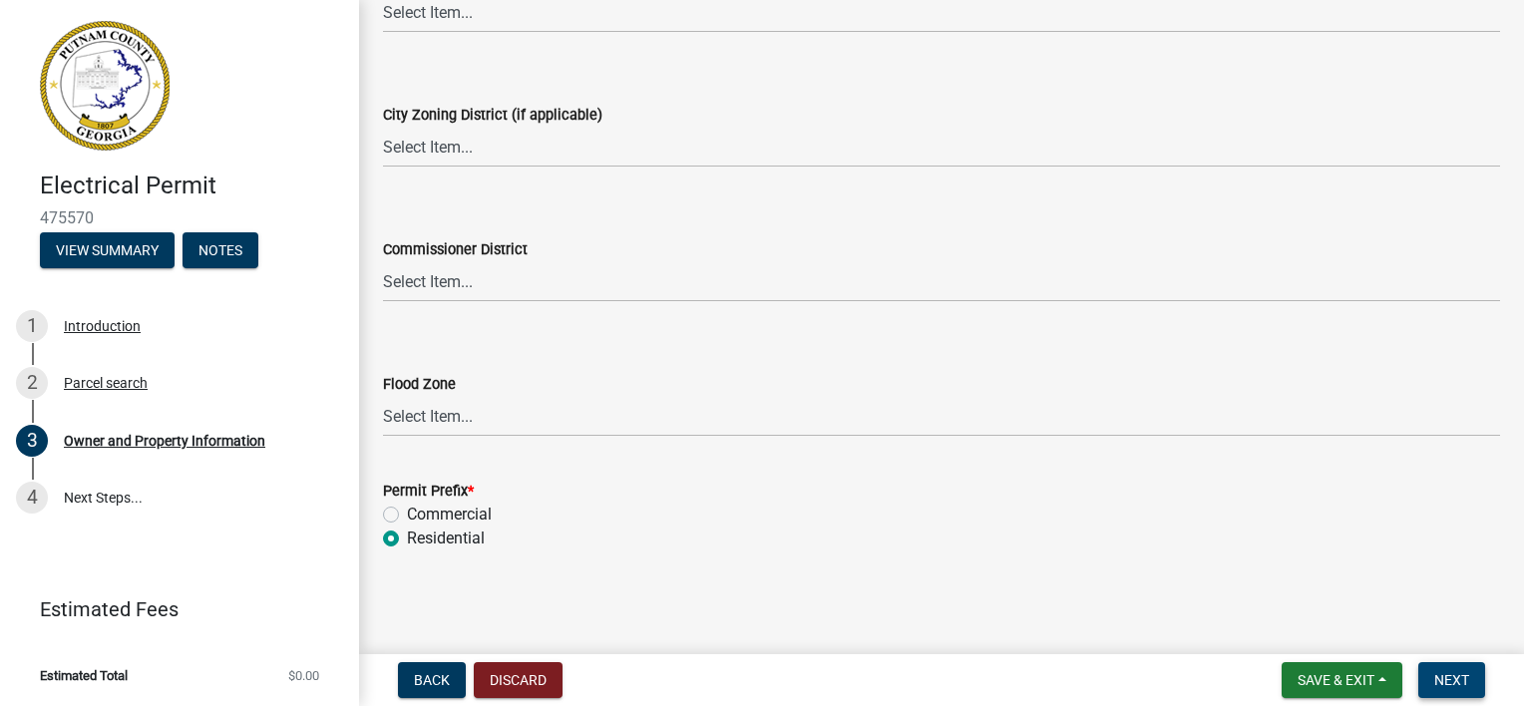
click at [1438, 682] on span "Next" at bounding box center [1451, 680] width 35 height 16
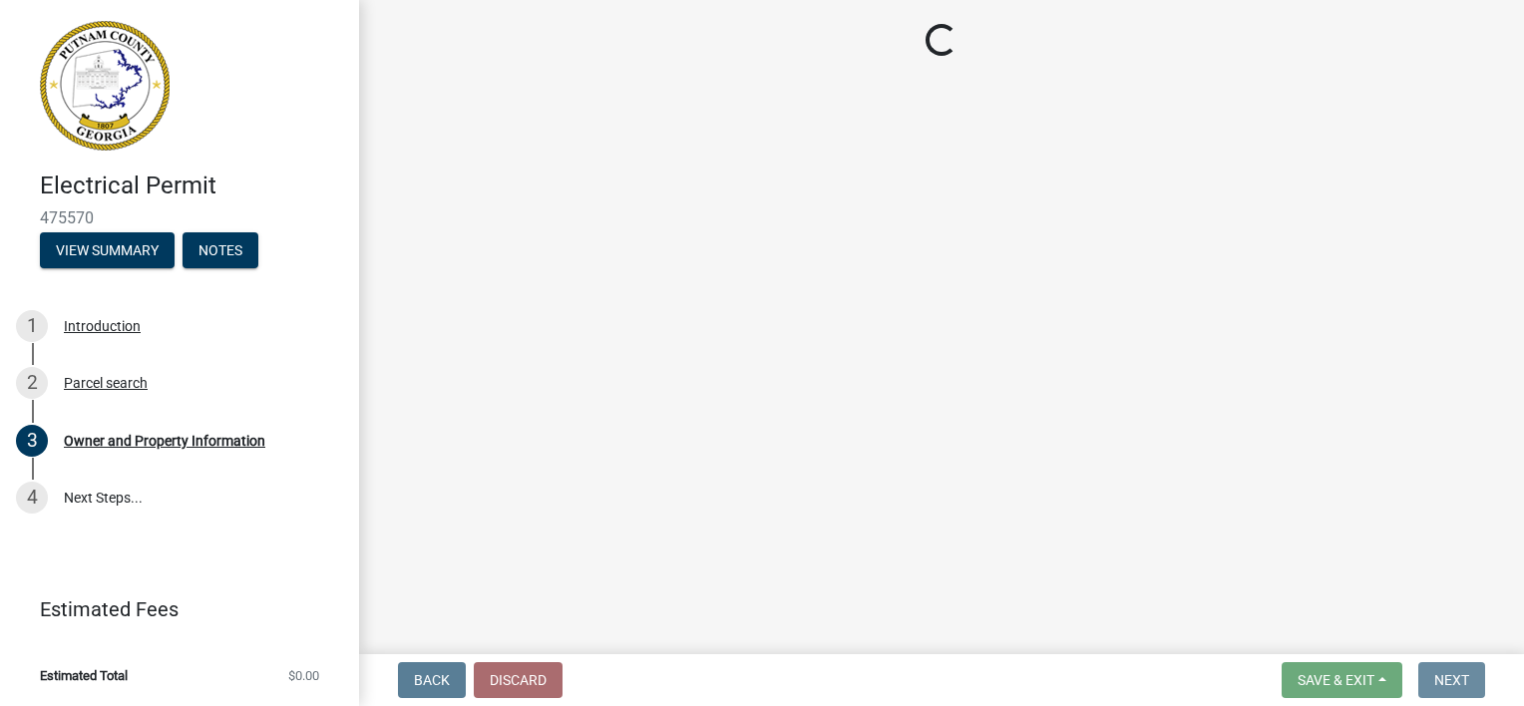
scroll to position [0, 0]
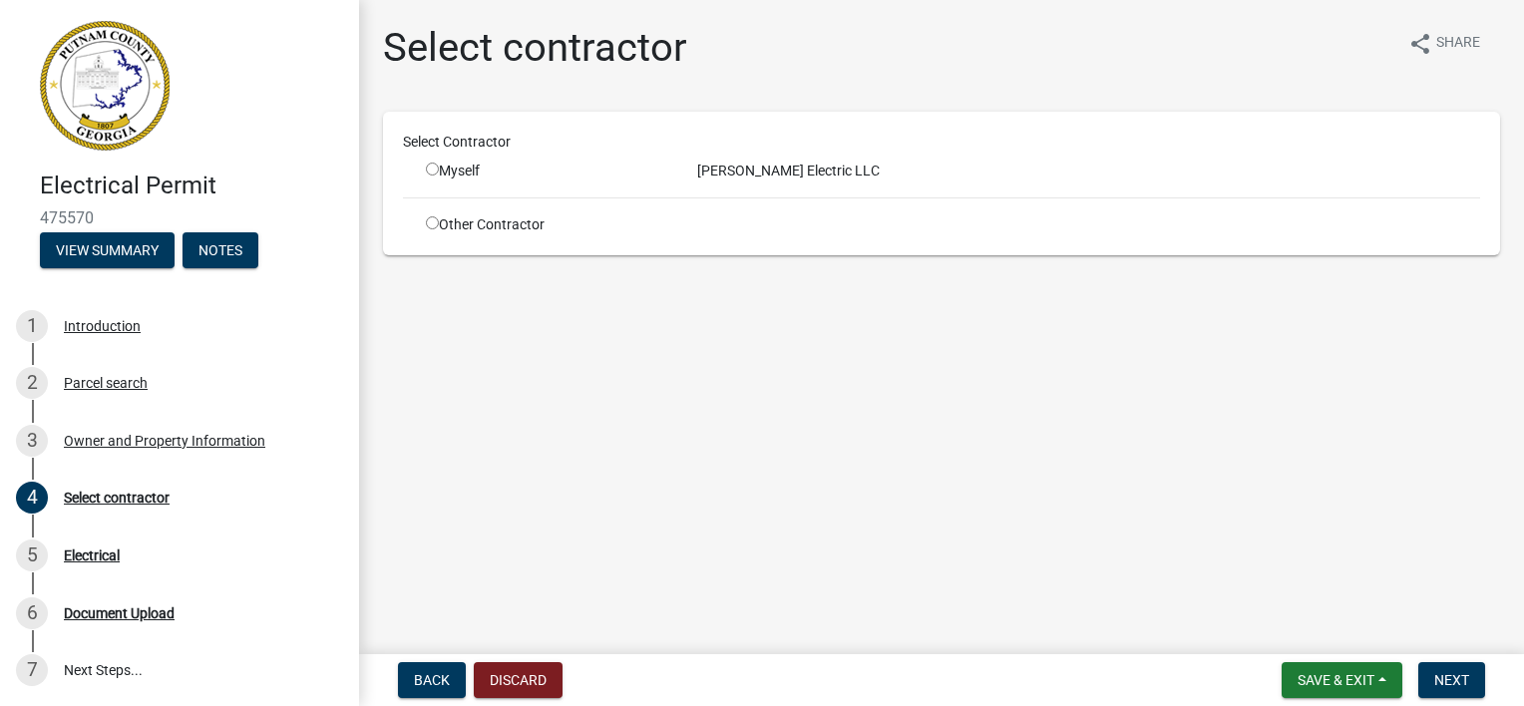
click at [431, 168] on input "radio" at bounding box center [432, 169] width 13 height 13
radio input "true"
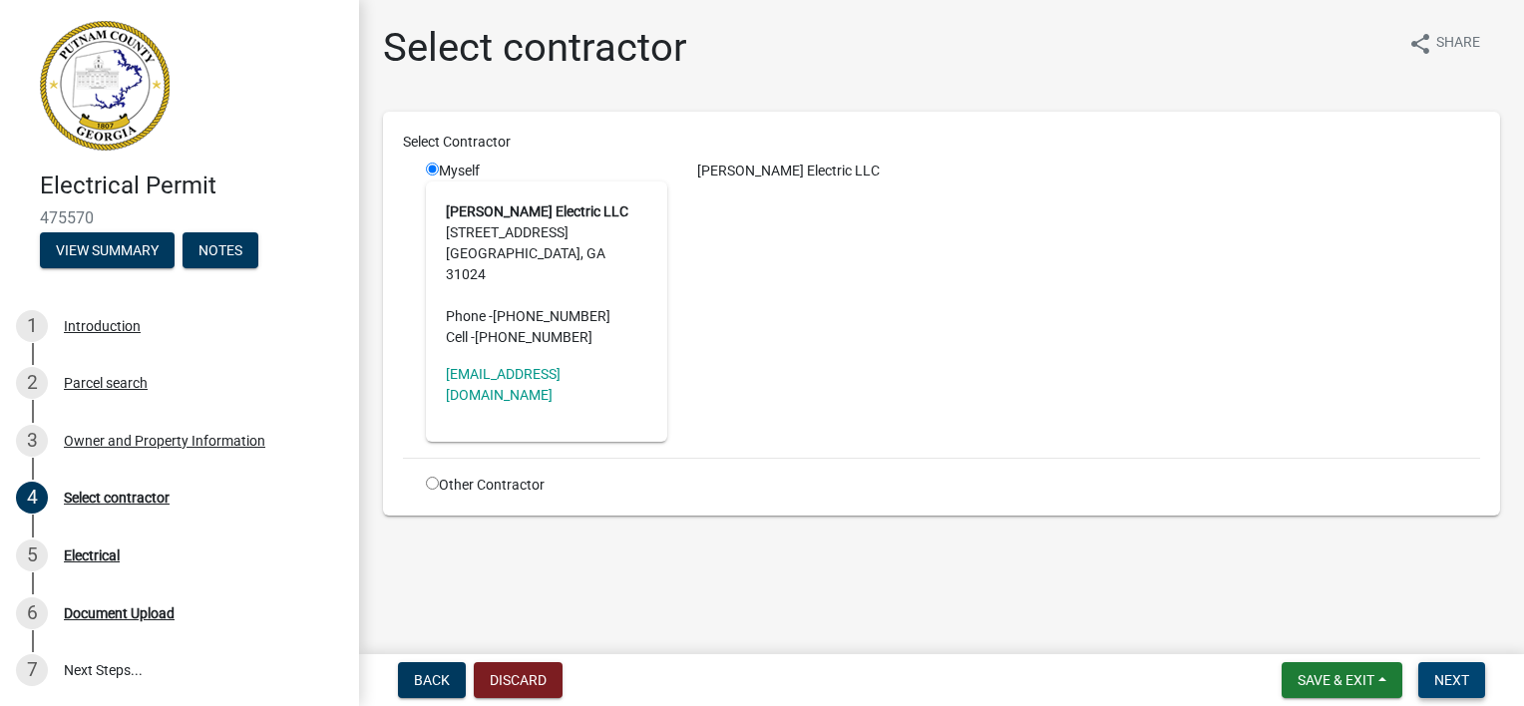
click at [1451, 676] on span "Next" at bounding box center [1451, 680] width 35 height 16
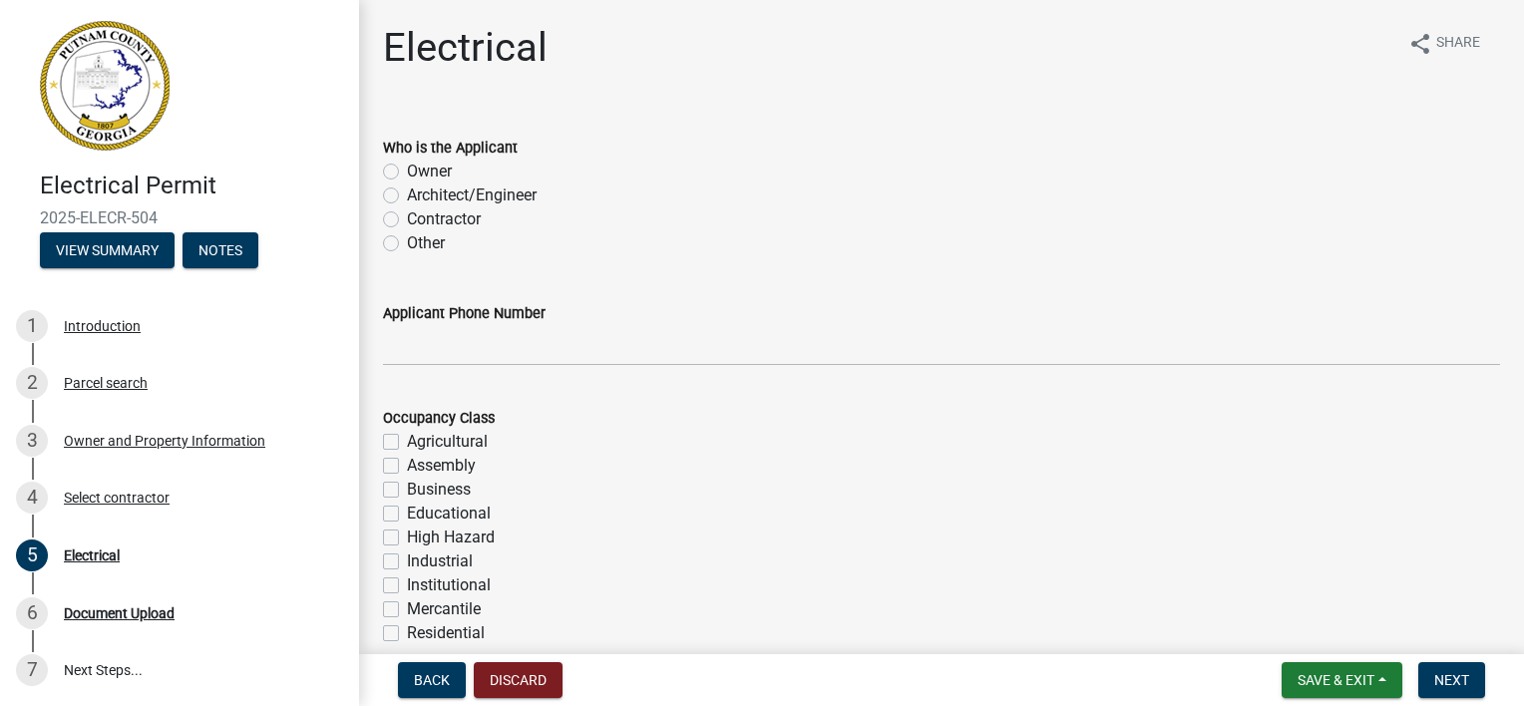
click at [407, 217] on label "Contractor" at bounding box center [444, 219] width 74 height 24
click at [407, 217] on input "Contractor" at bounding box center [413, 213] width 13 height 13
radio input "true"
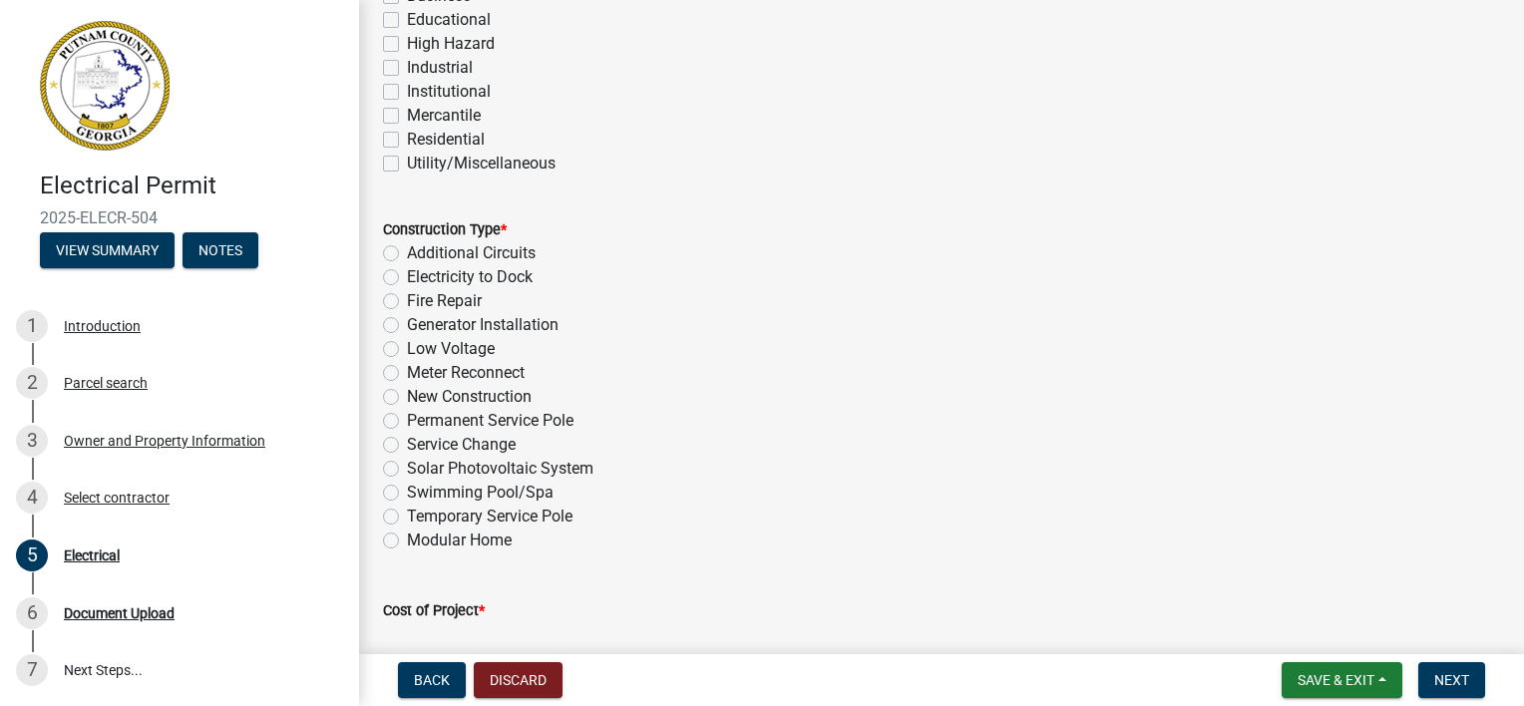
scroll to position [499, 0]
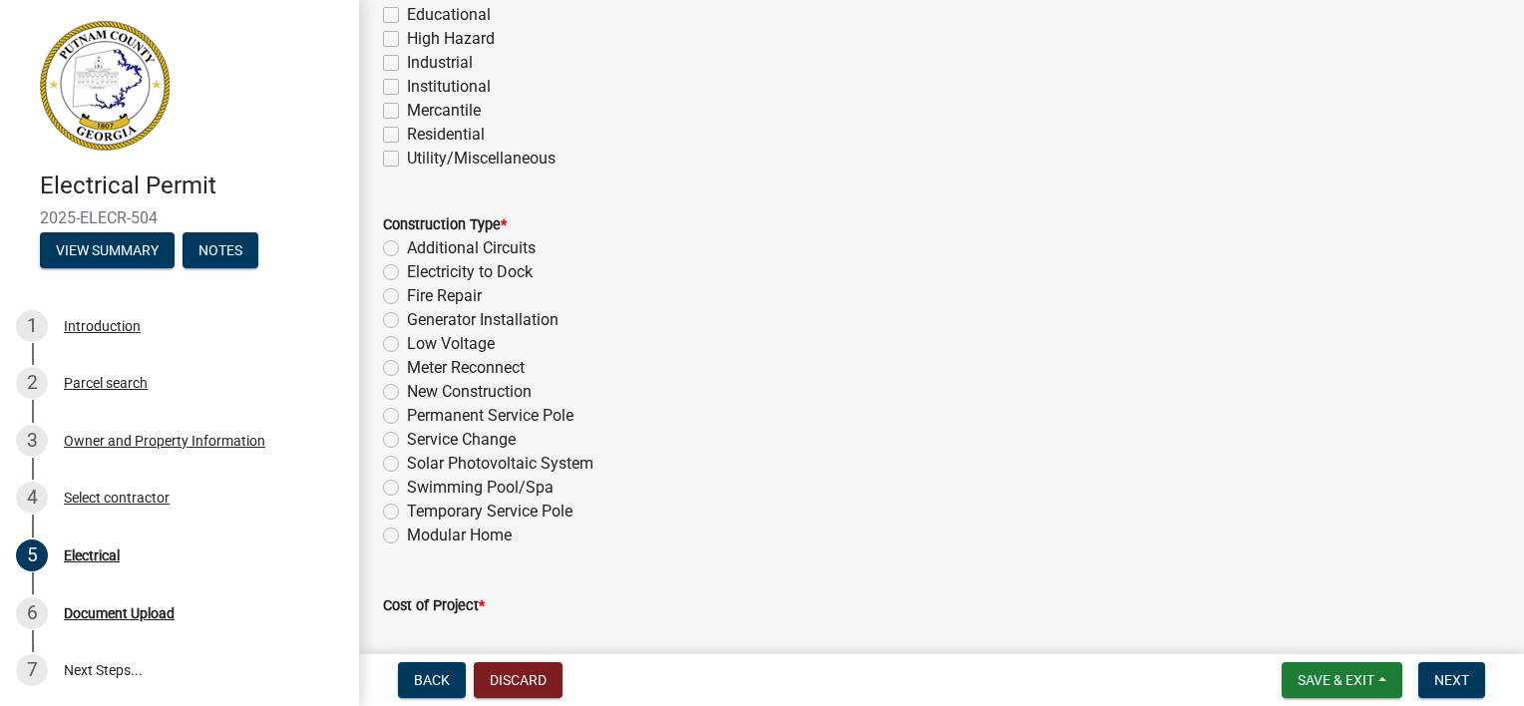
click at [407, 443] on label "Service Change" at bounding box center [461, 440] width 109 height 24
click at [407, 441] on input "Service Change" at bounding box center [413, 434] width 13 height 13
radio input "true"
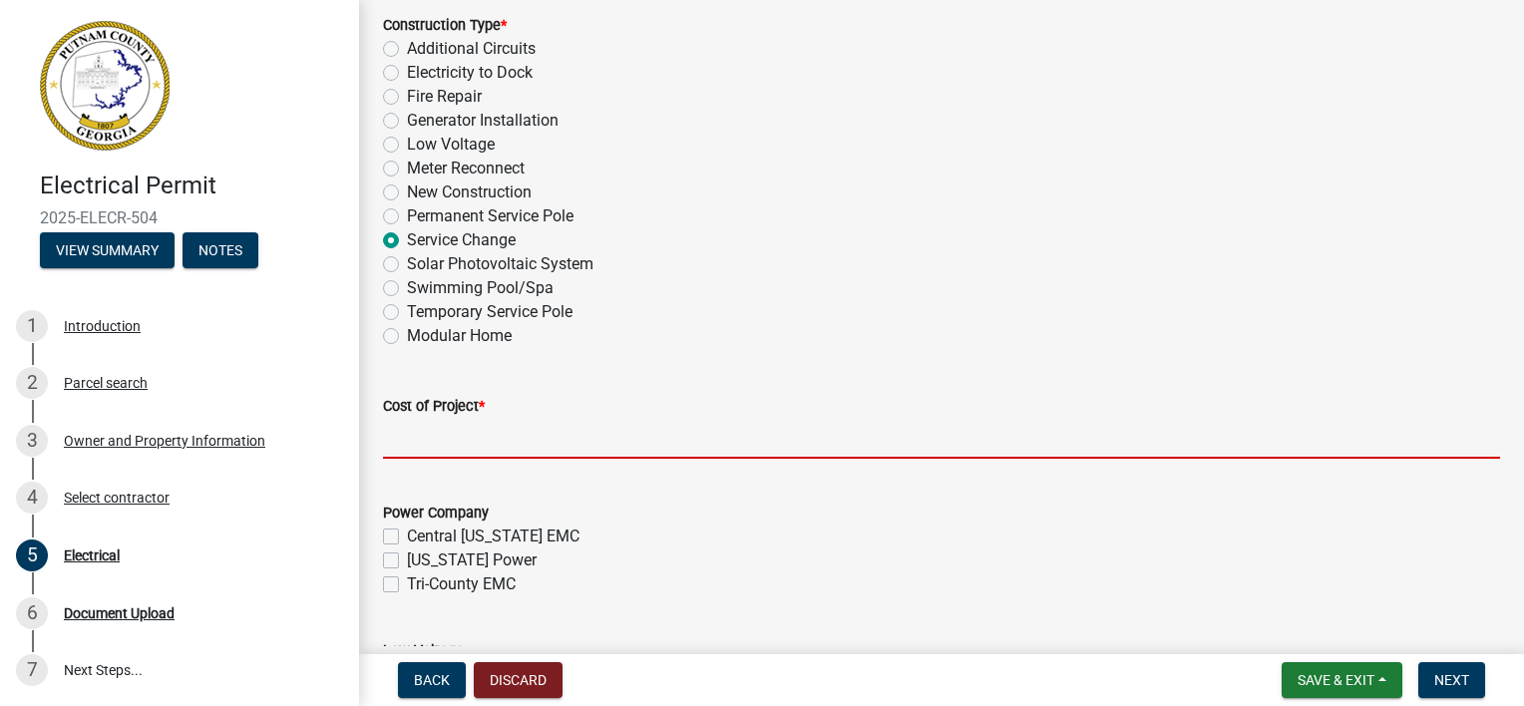
click at [395, 442] on input "text" at bounding box center [941, 438] width 1117 height 41
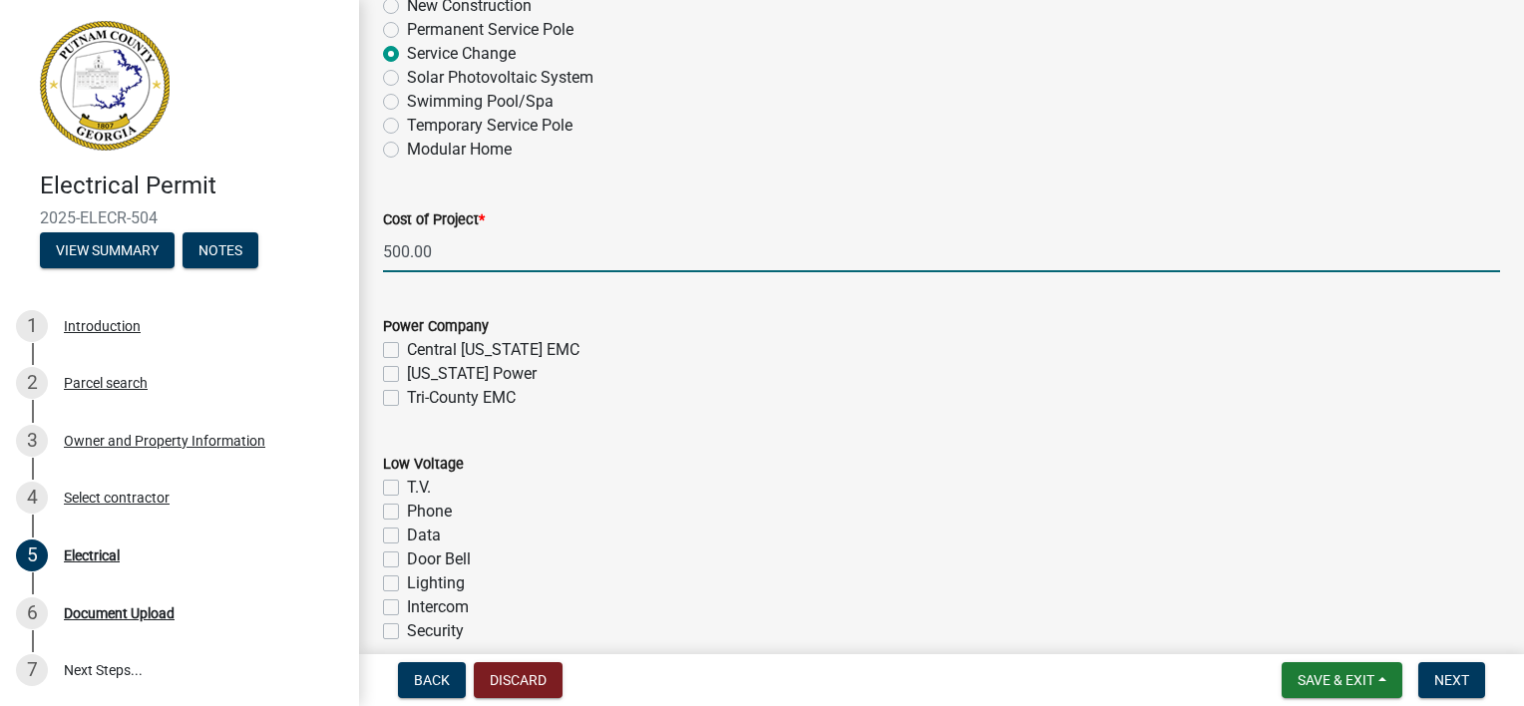
scroll to position [898, 0]
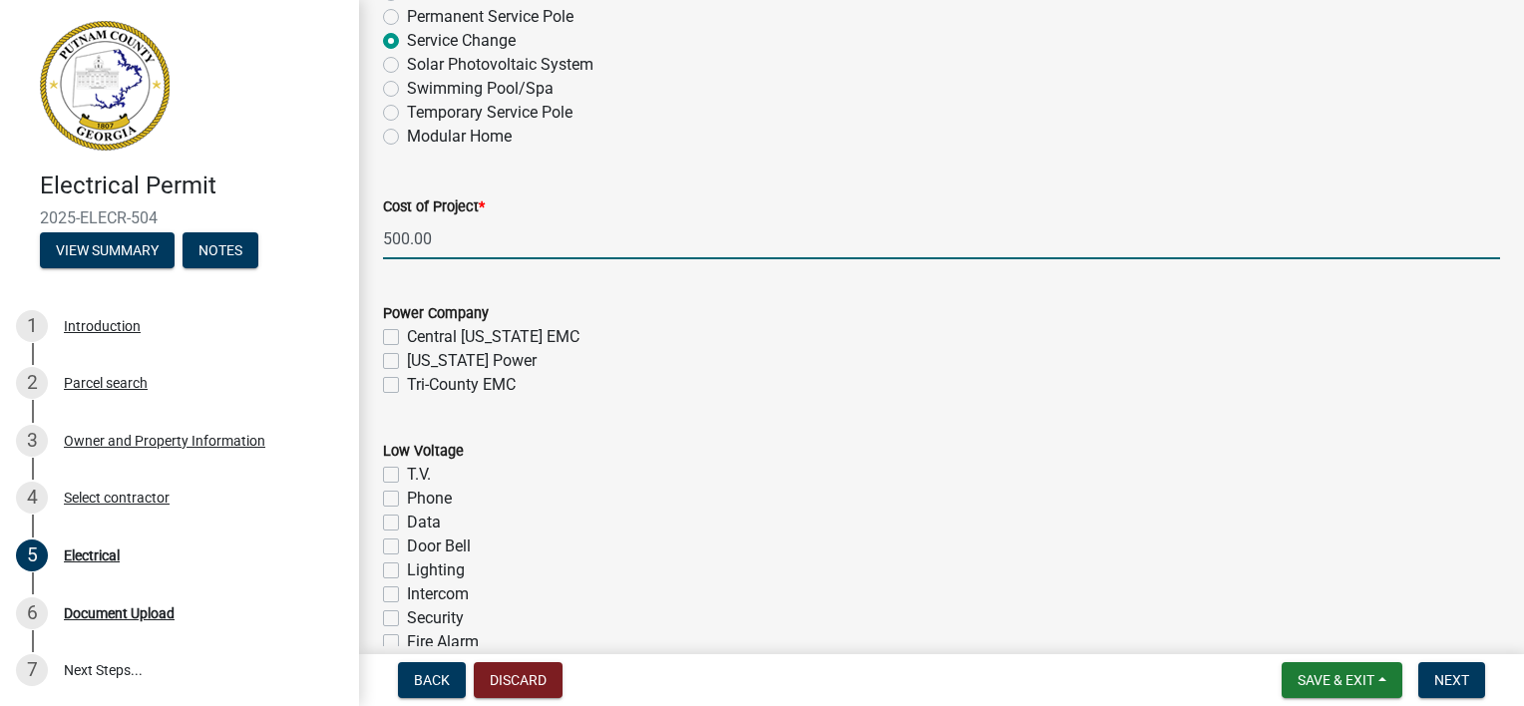
type input "500"
click at [407, 391] on label "Tri-County EMC" at bounding box center [461, 385] width 109 height 24
click at [407, 386] on input "Tri-County EMC" at bounding box center [413, 379] width 13 height 13
checkbox input "true"
checkbox input "false"
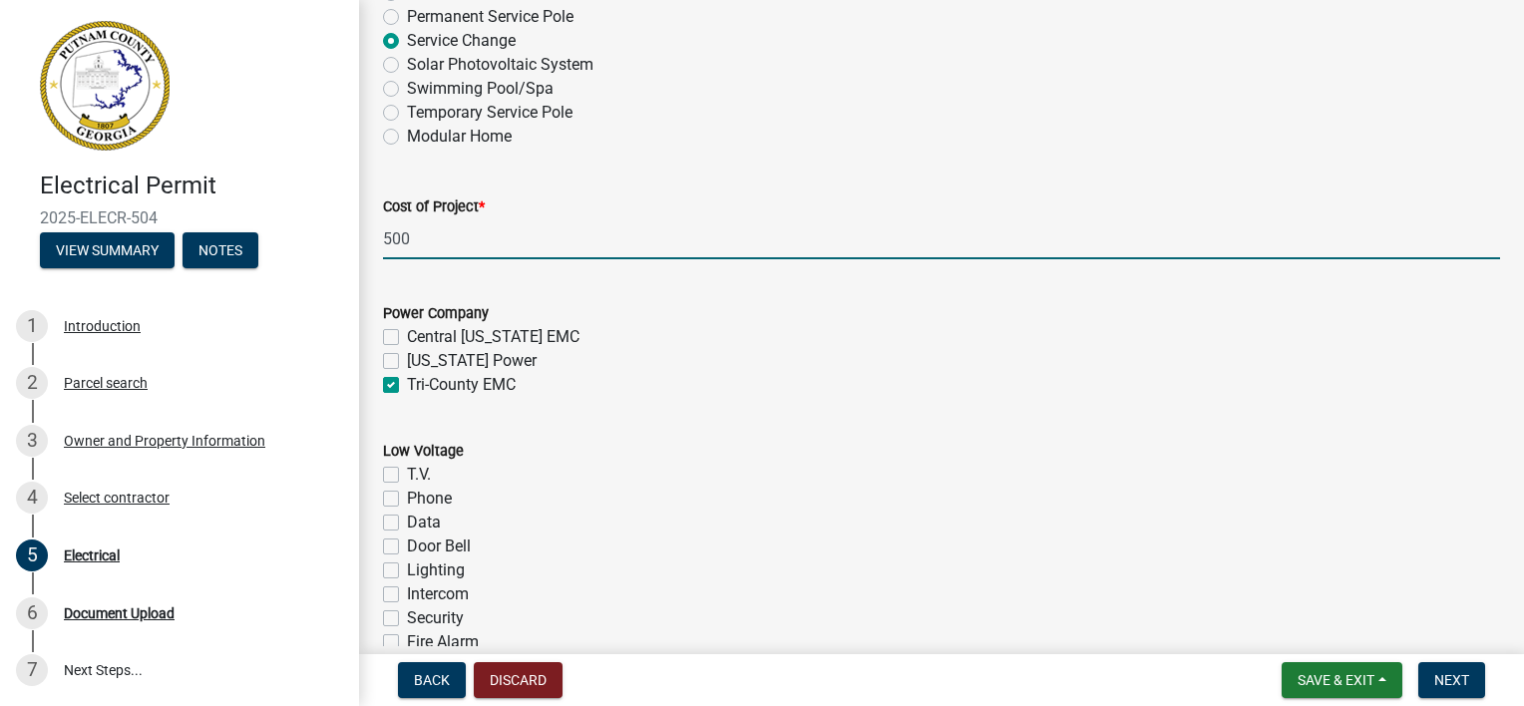
checkbox input "false"
checkbox input "true"
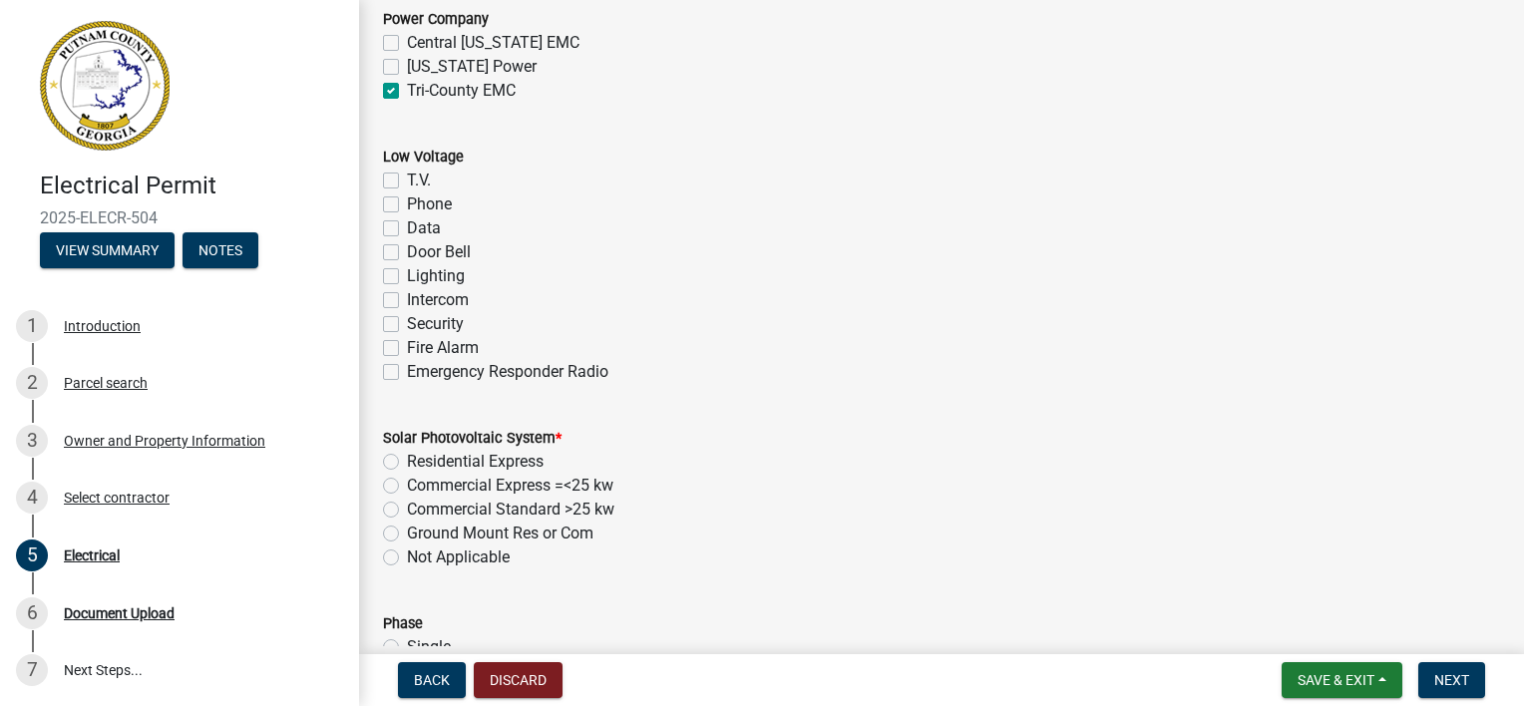
scroll to position [1197, 0]
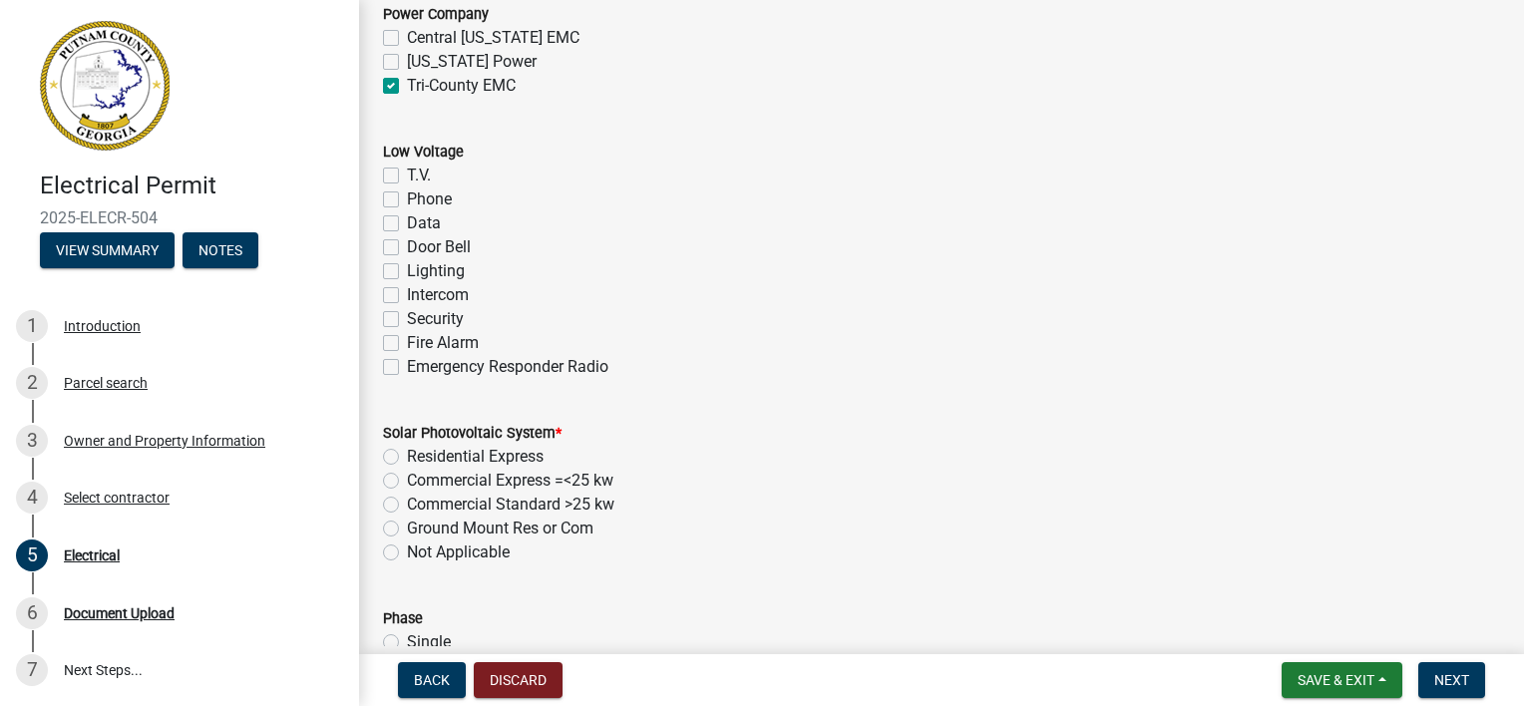
click at [407, 550] on label "Not Applicable" at bounding box center [458, 553] width 103 height 24
click at [407, 550] on input "Not Applicable" at bounding box center [413, 547] width 13 height 13
radio input "true"
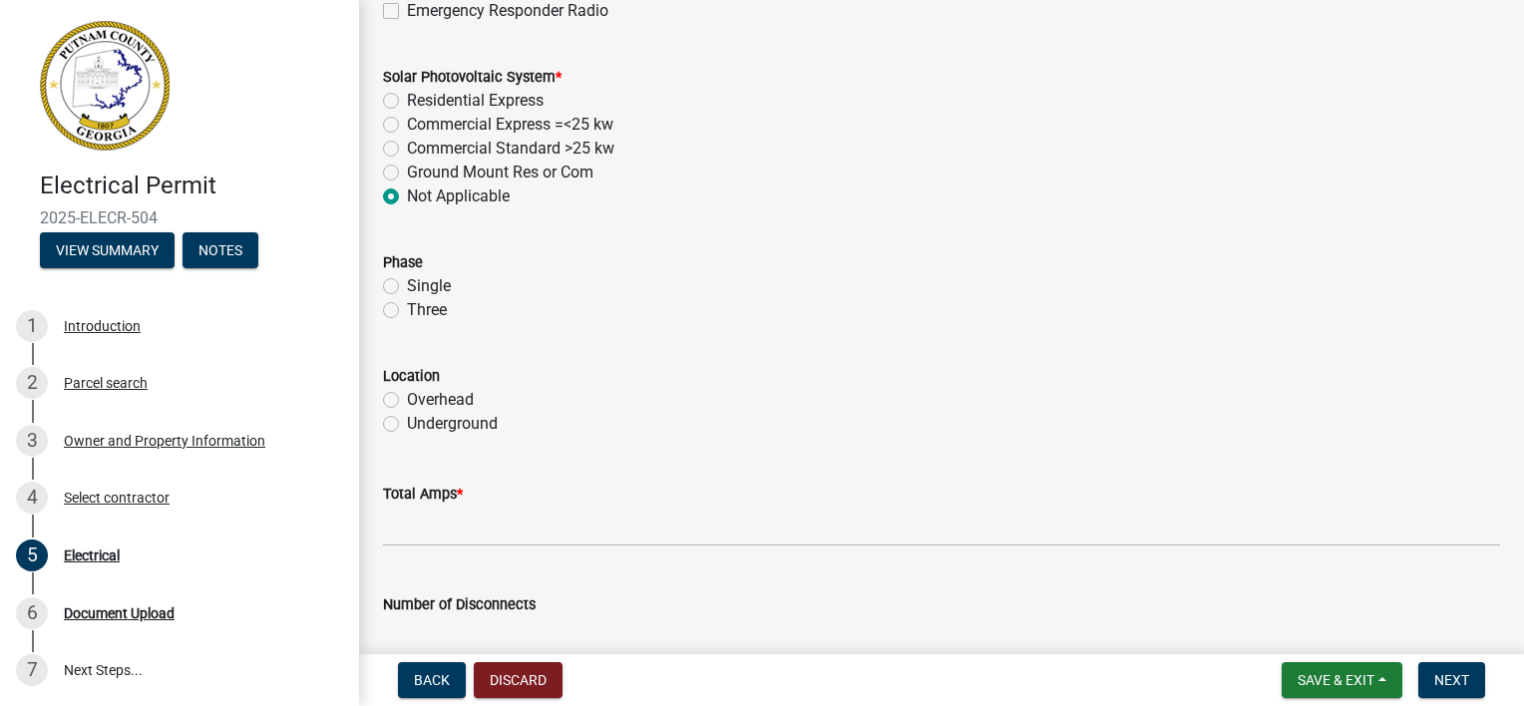
scroll to position [1596, 0]
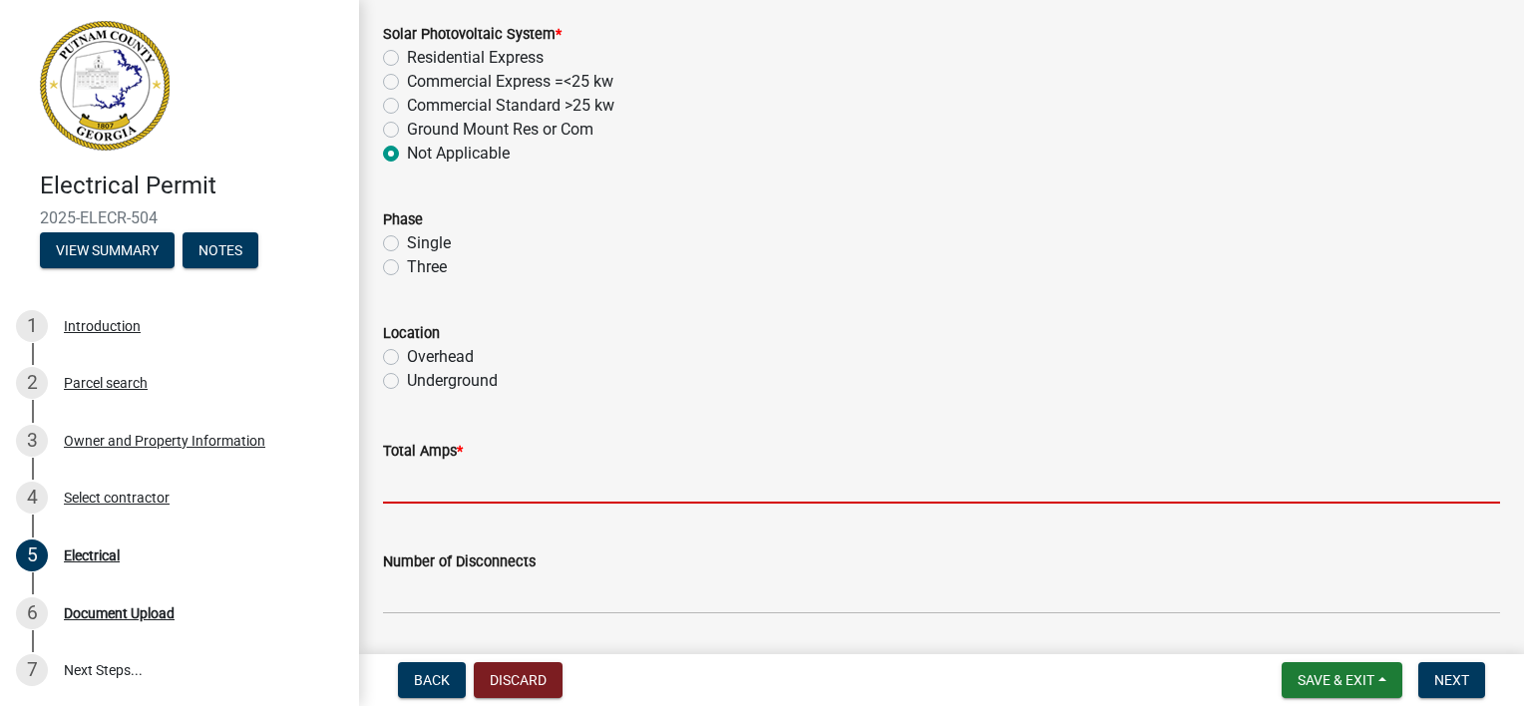
click at [539, 490] on input "text" at bounding box center [941, 483] width 1117 height 41
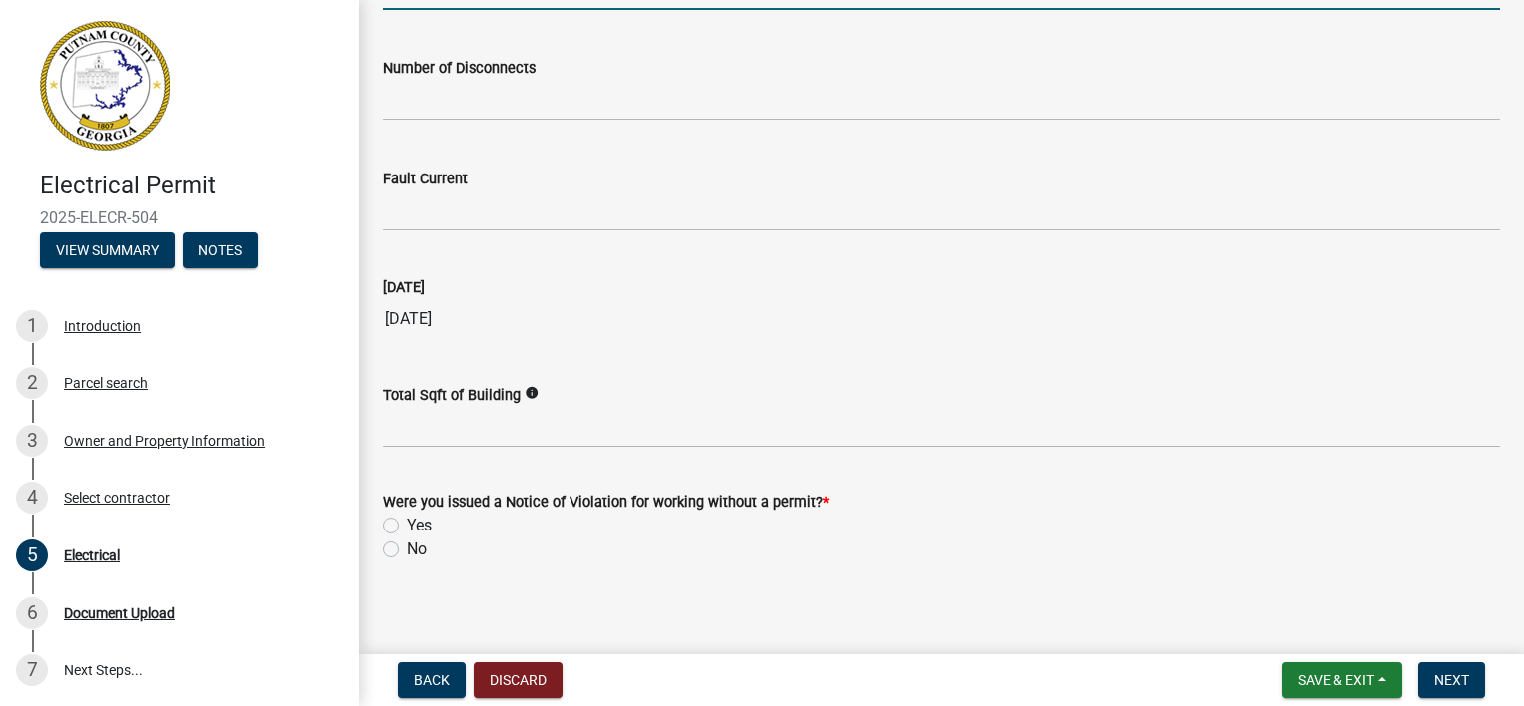
scroll to position [2095, 0]
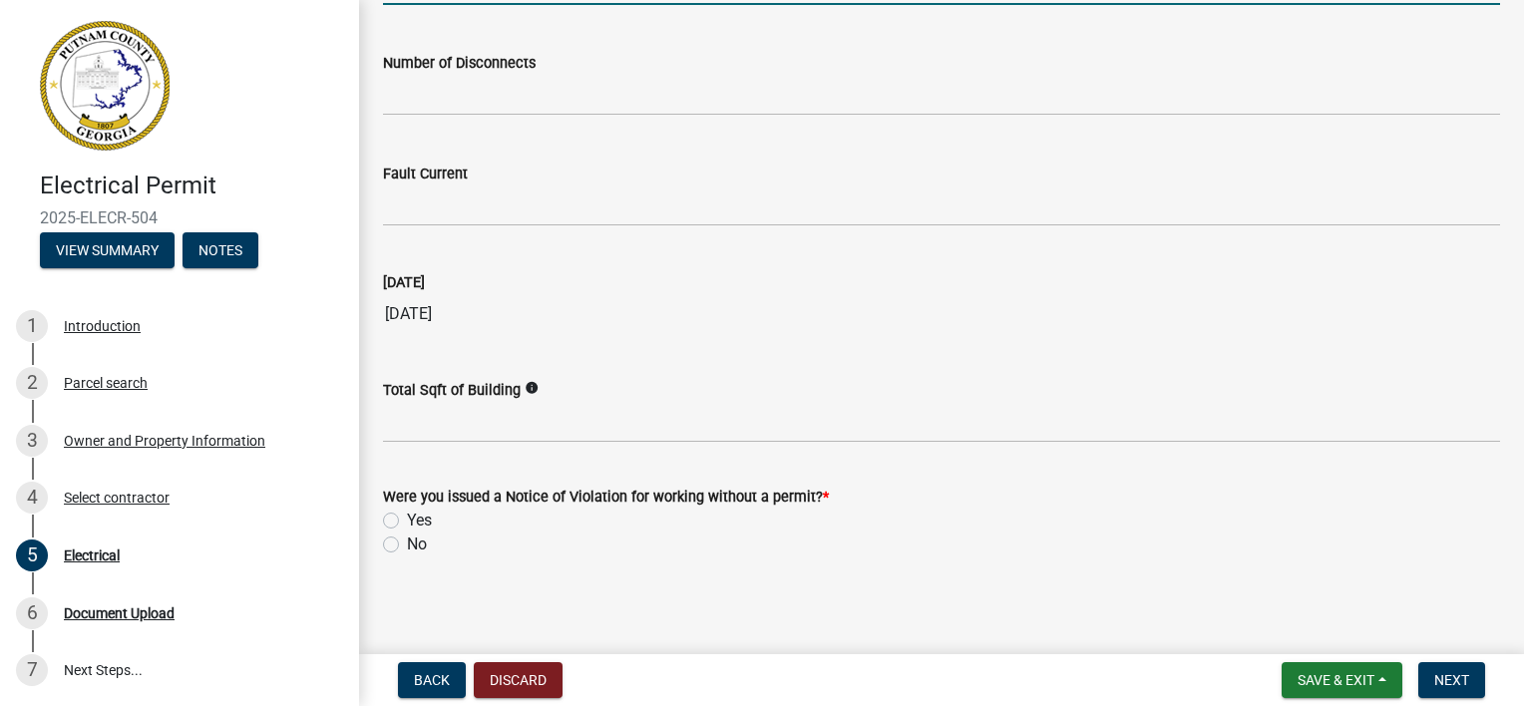
type input "200"
click at [407, 541] on label "No" at bounding box center [417, 545] width 20 height 24
click at [407, 541] on input "No" at bounding box center [413, 539] width 13 height 13
radio input "true"
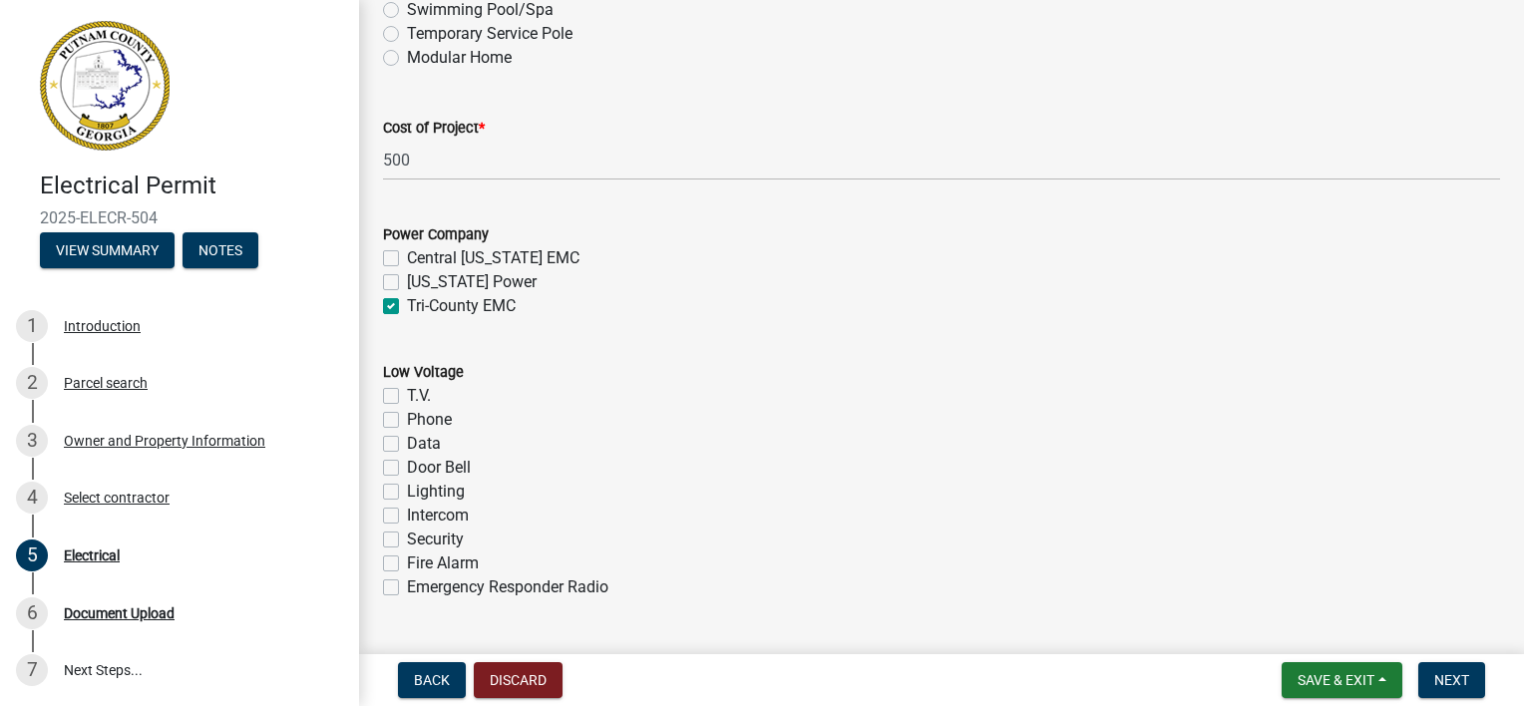
scroll to position [903, 0]
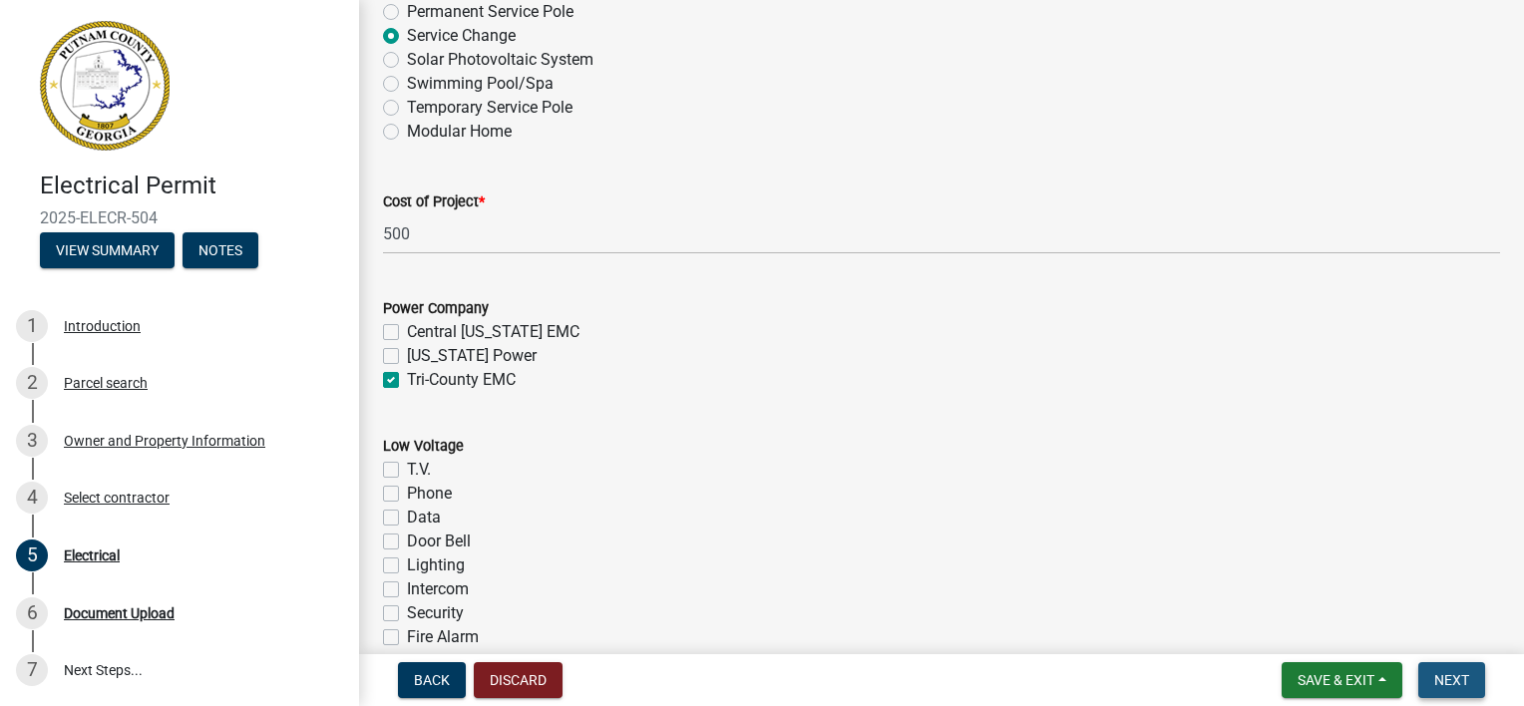
click at [1460, 681] on span "Next" at bounding box center [1451, 680] width 35 height 16
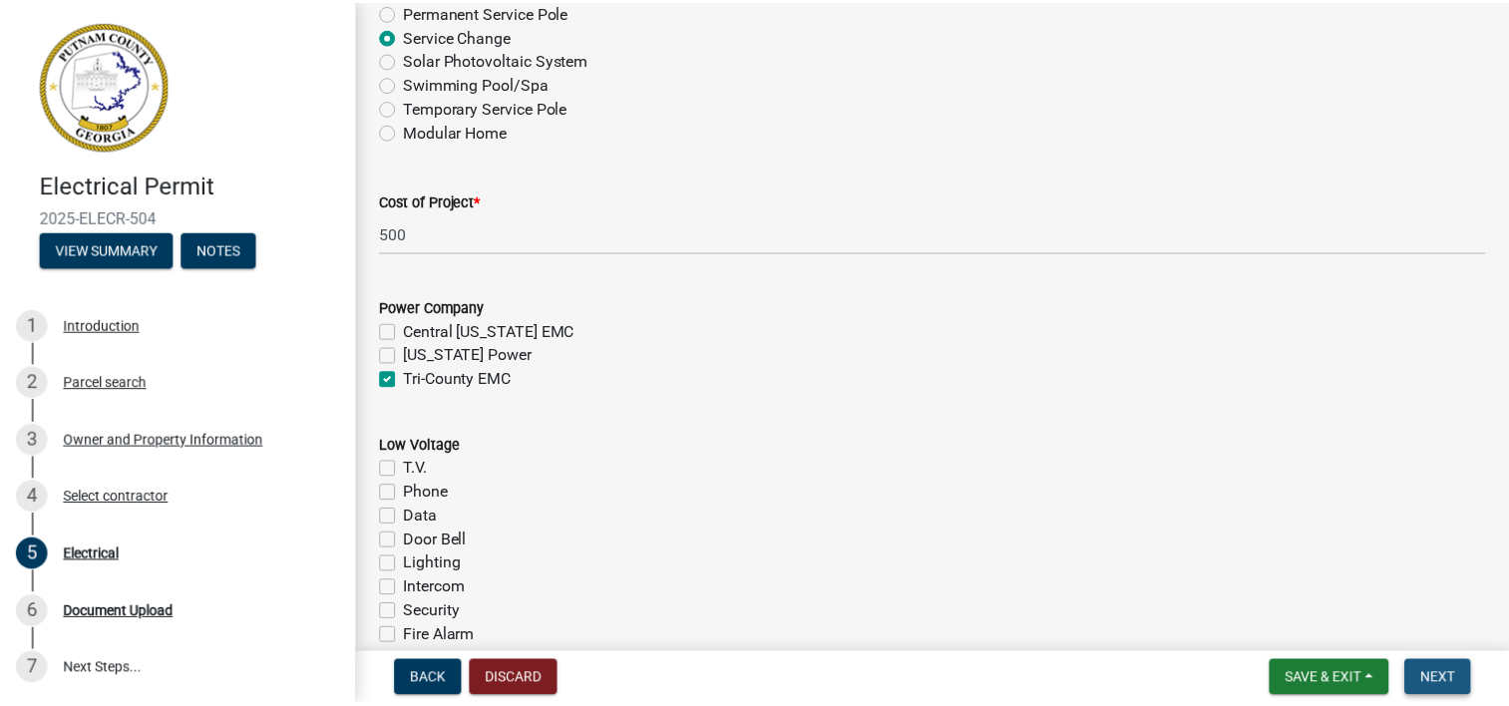
scroll to position [0, 0]
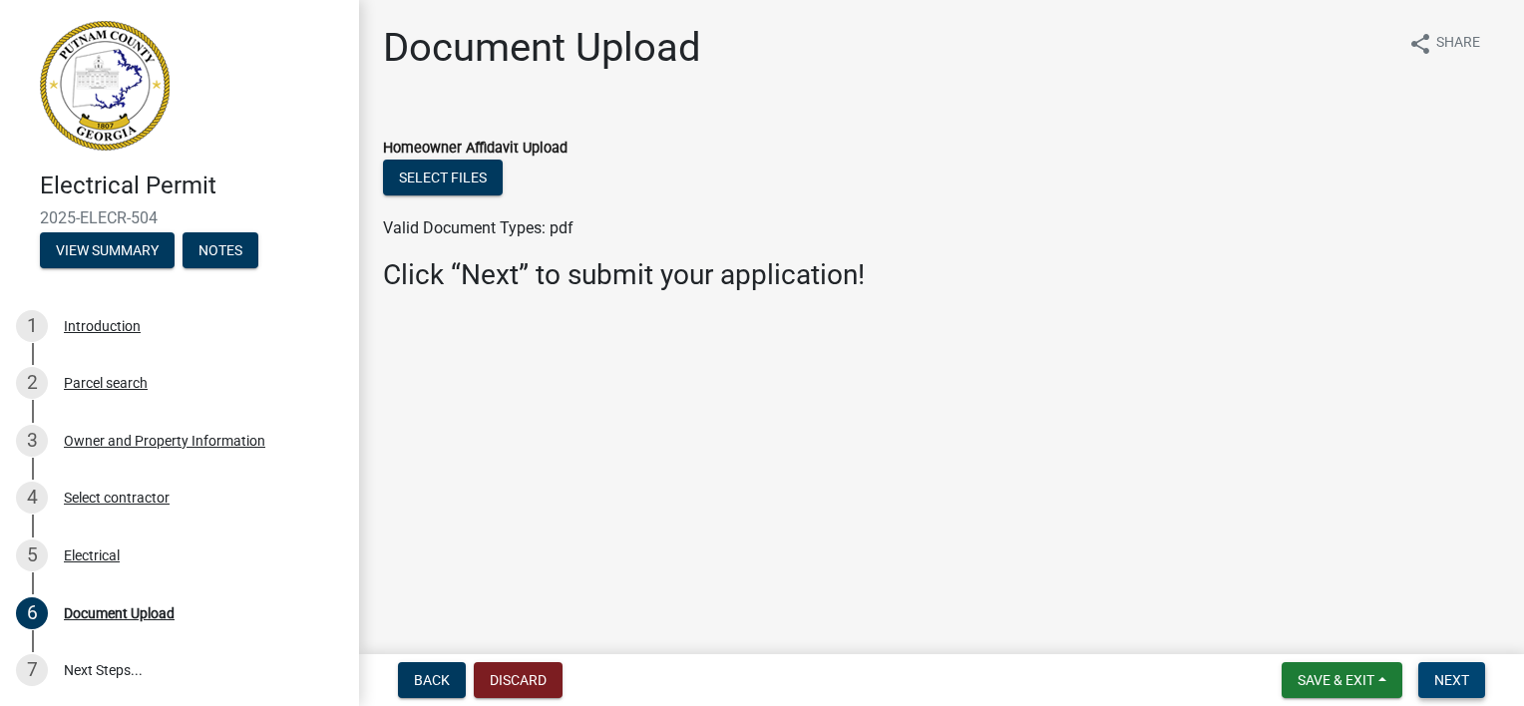
click at [1444, 678] on span "Next" at bounding box center [1451, 680] width 35 height 16
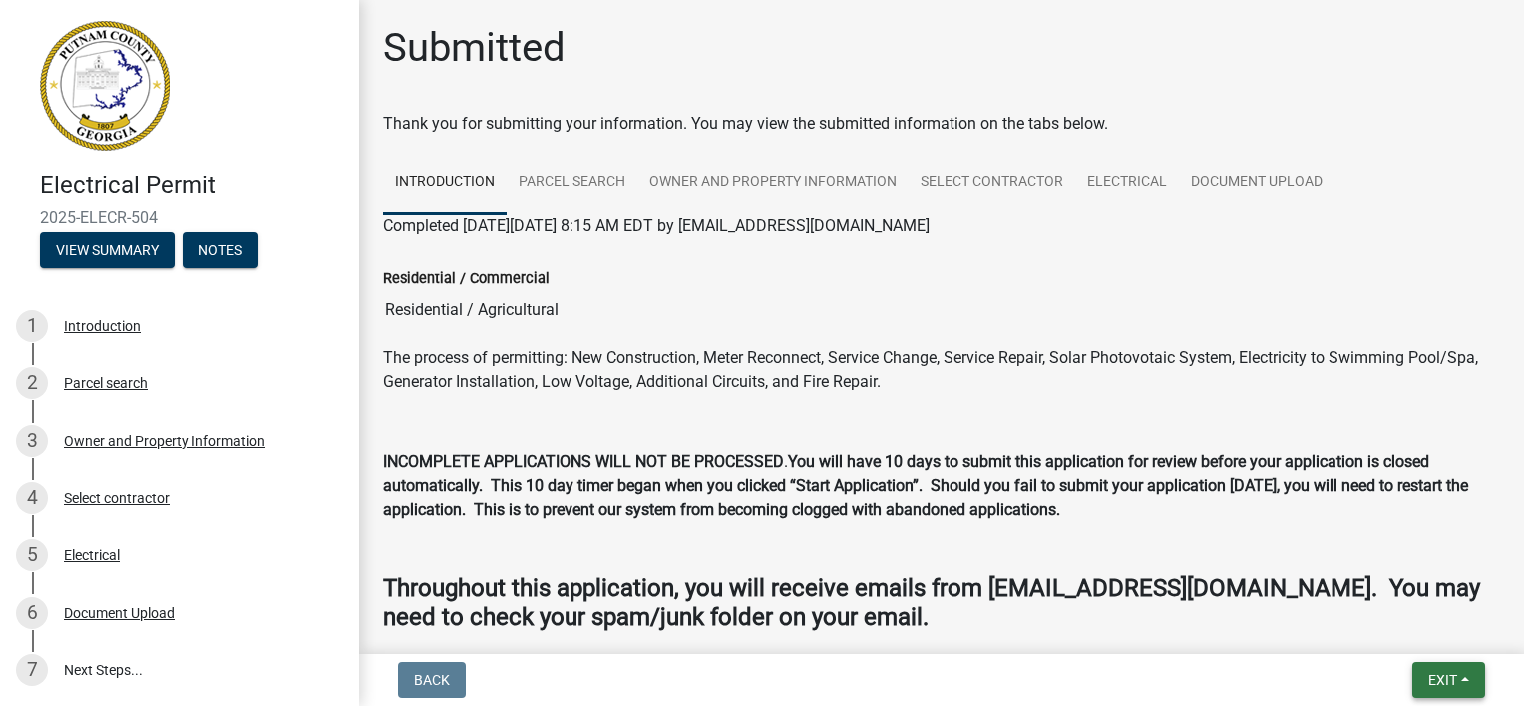
click at [1431, 682] on span "Exit" at bounding box center [1442, 680] width 29 height 16
click at [1403, 630] on button "Save & Exit" at bounding box center [1407, 628] width 160 height 48
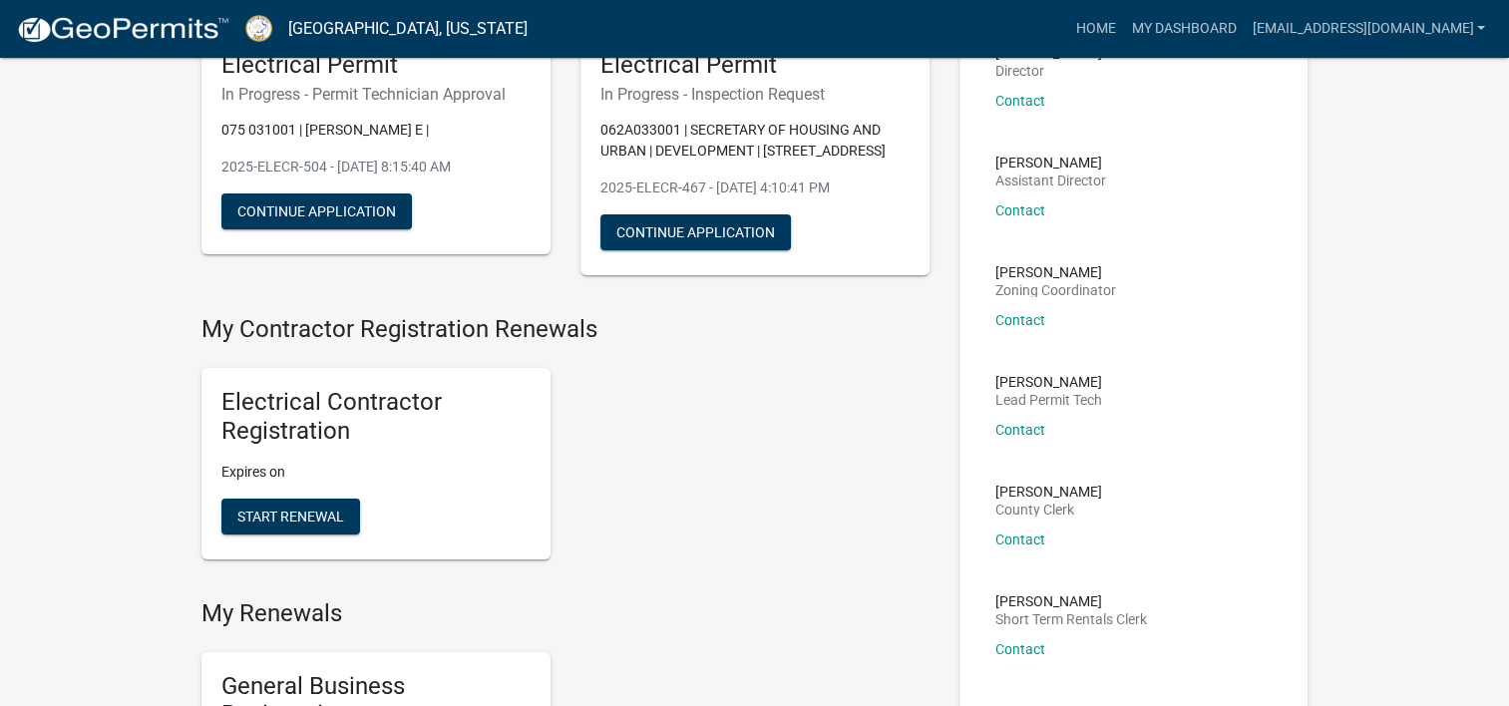
scroll to position [199, 0]
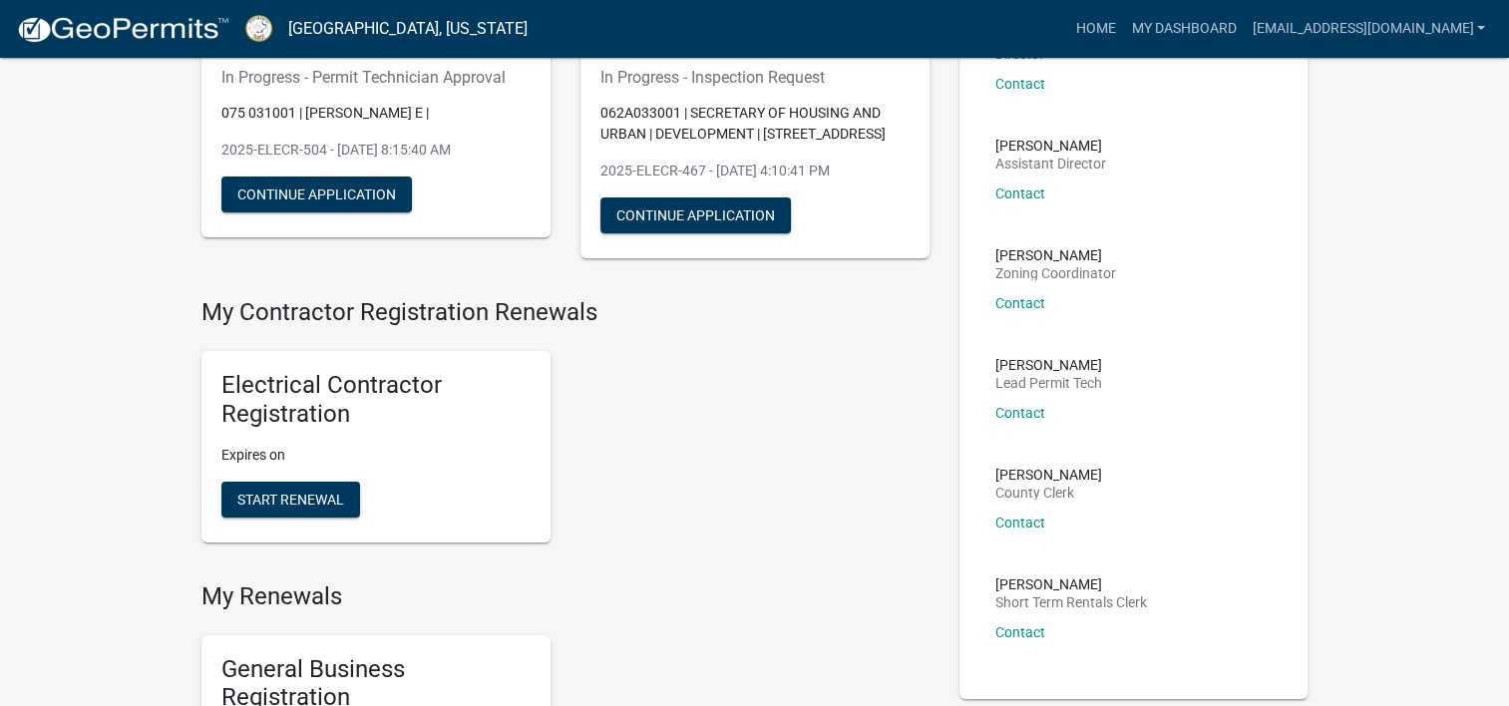
click at [271, 403] on h5 "Electrical Contractor Registration" at bounding box center [375, 400] width 309 height 58
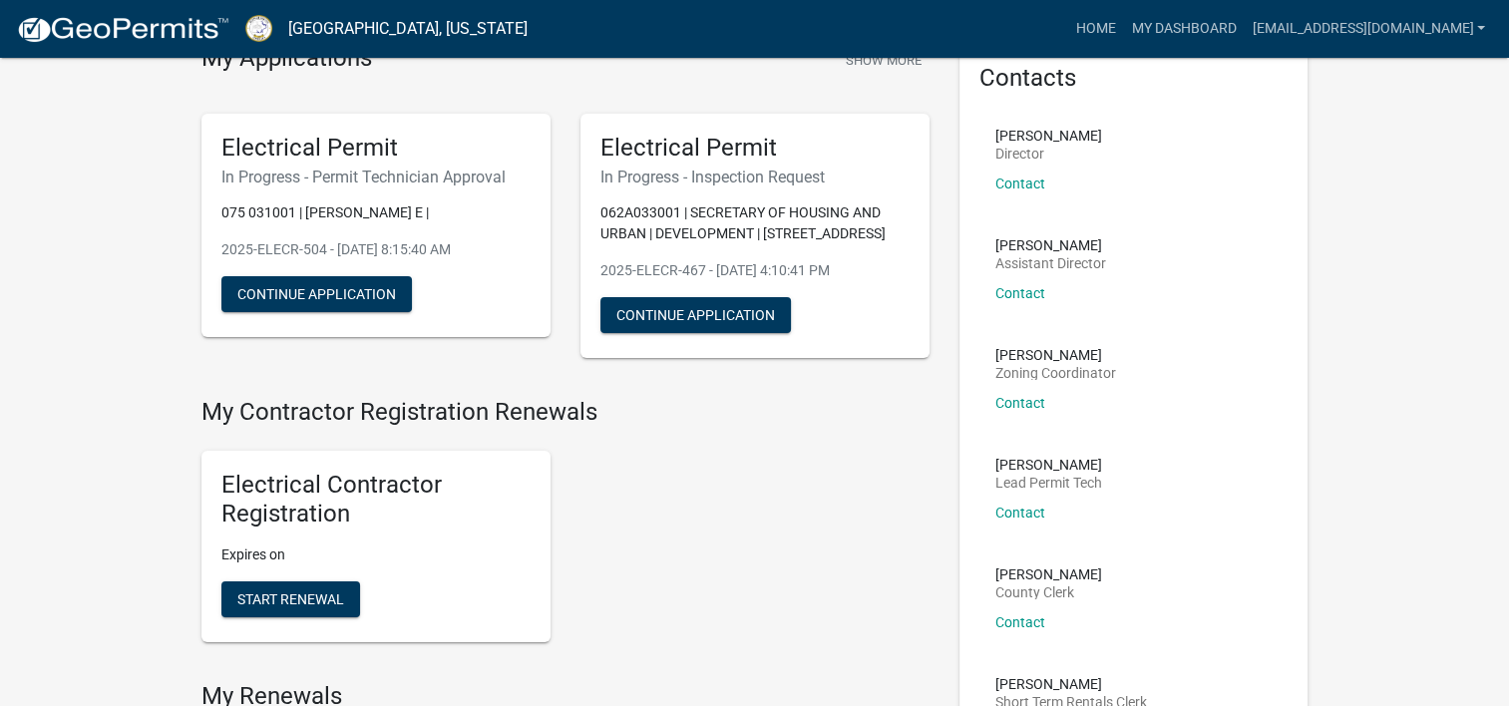
scroll to position [0, 0]
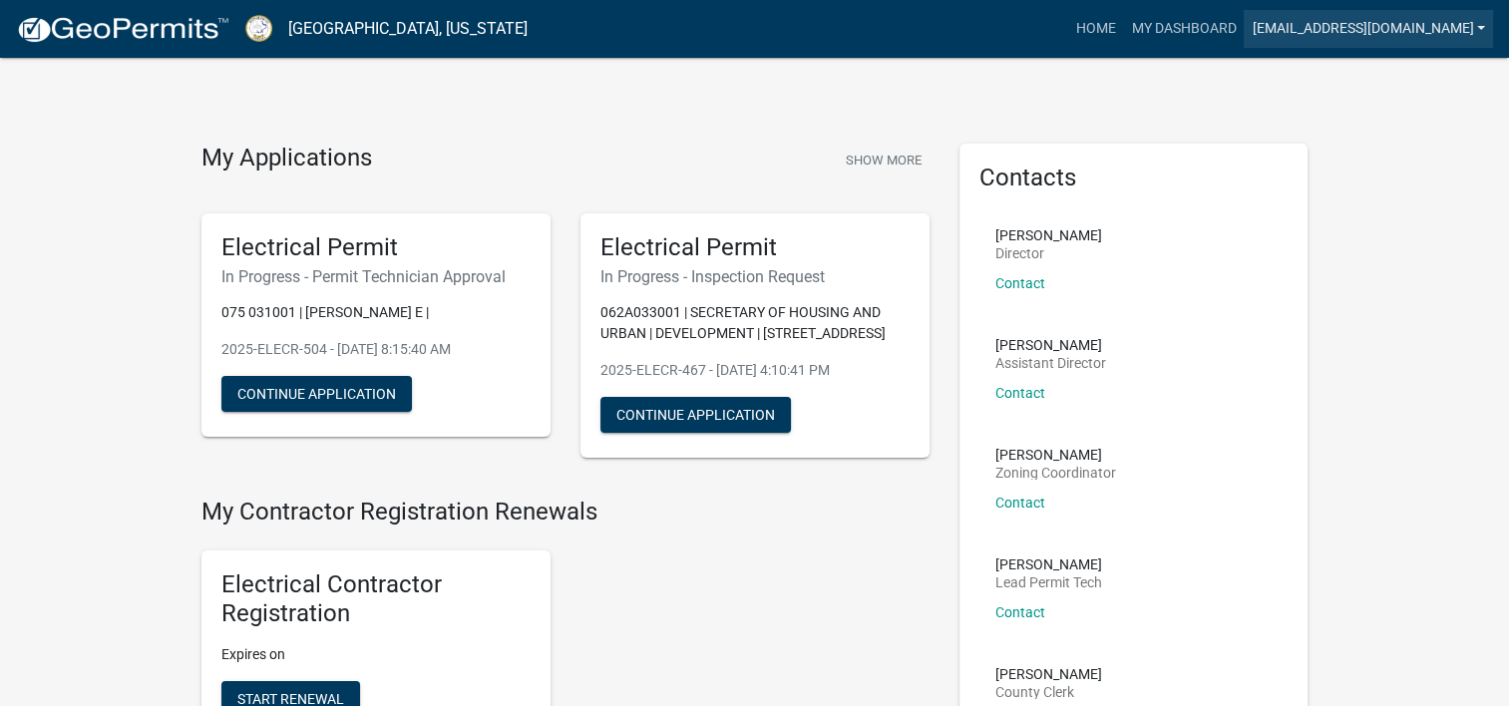
click at [1478, 20] on link "[EMAIL_ADDRESS][DOMAIN_NAME]" at bounding box center [1368, 29] width 249 height 38
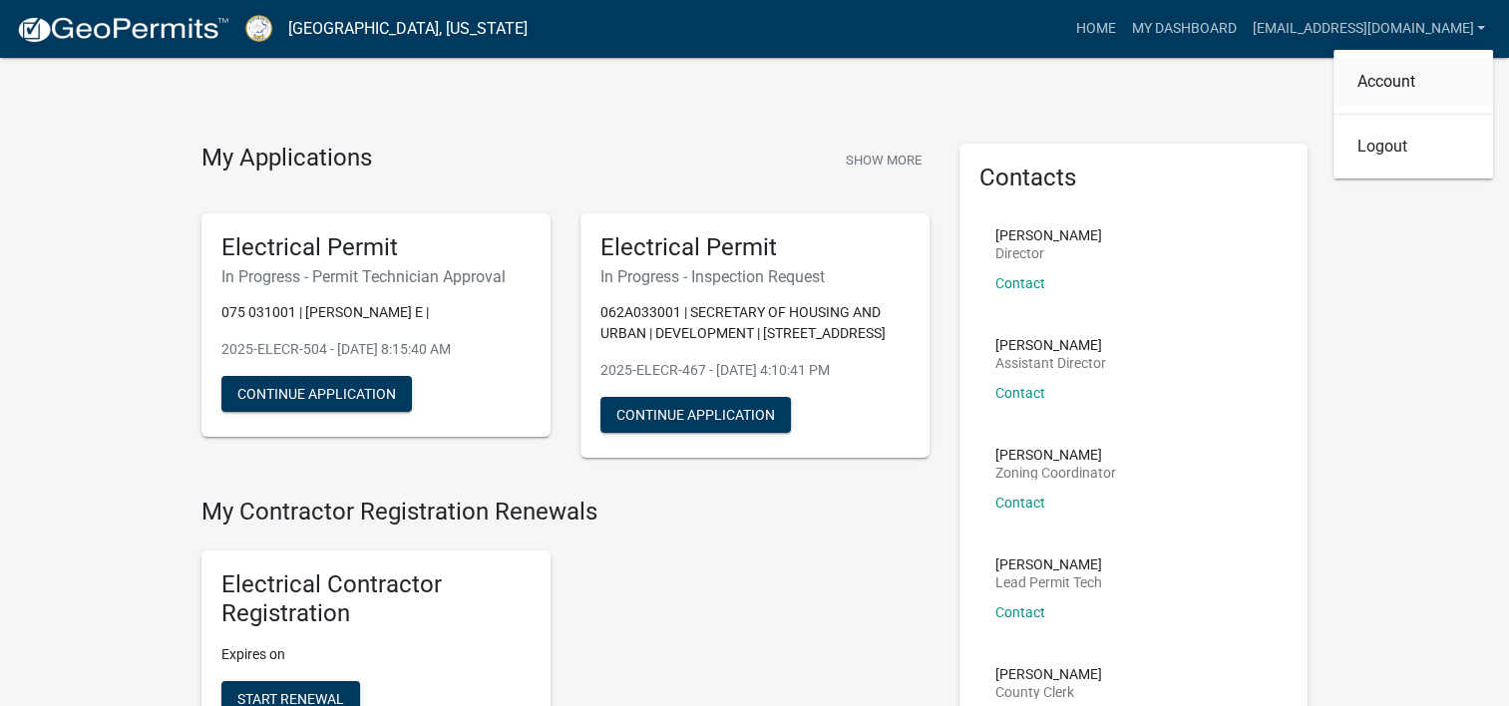
click at [1385, 92] on link "Account" at bounding box center [1414, 82] width 160 height 48
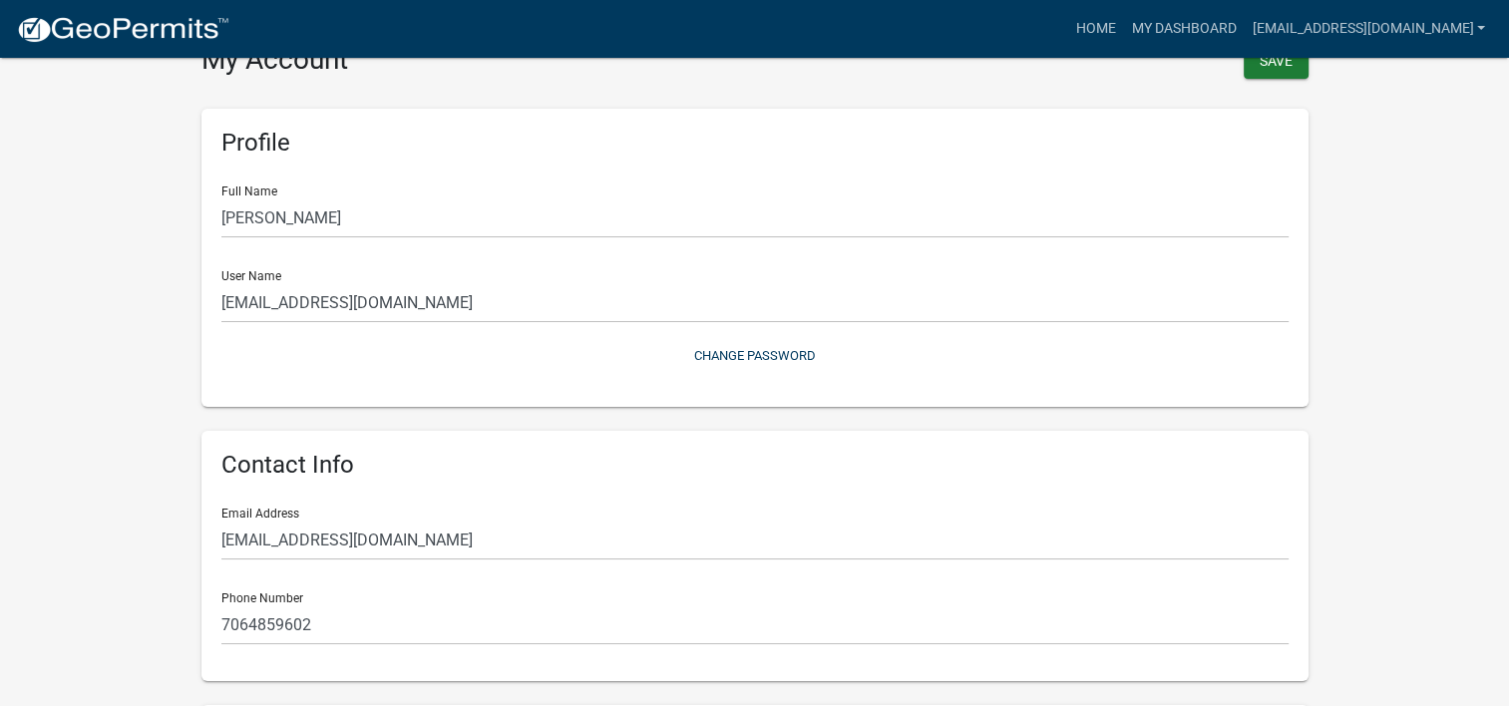
scroll to position [100, 0]
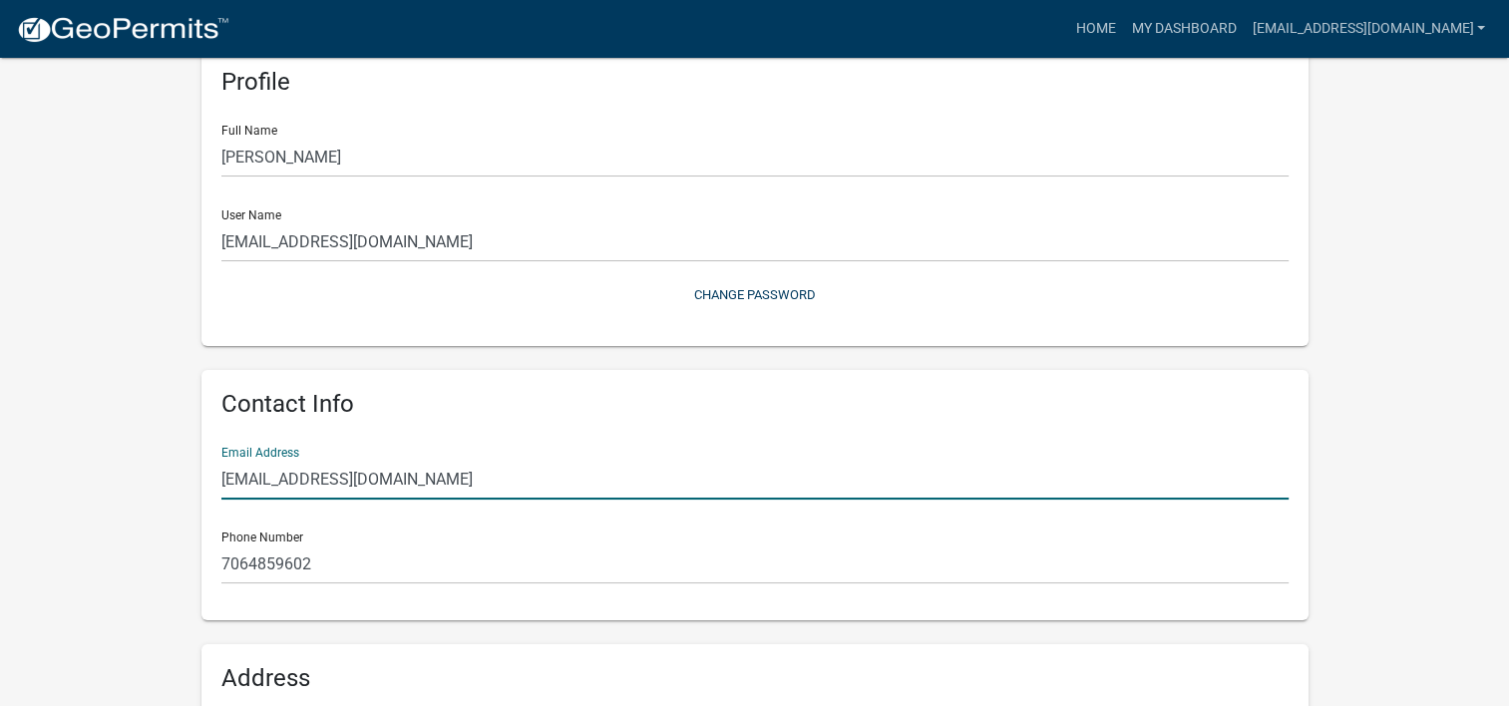
drag, startPoint x: 435, startPoint y: 476, endPoint x: 187, endPoint y: 479, distance: 248.4
click at [187, 479] on div "Profile Full Name [PERSON_NAME] User Name [EMAIL_ADDRESS][DOMAIN_NAME] Change P…" at bounding box center [755, 522] width 1137 height 997
type input "[EMAIL_ADDRESS][DOMAIN_NAME]"
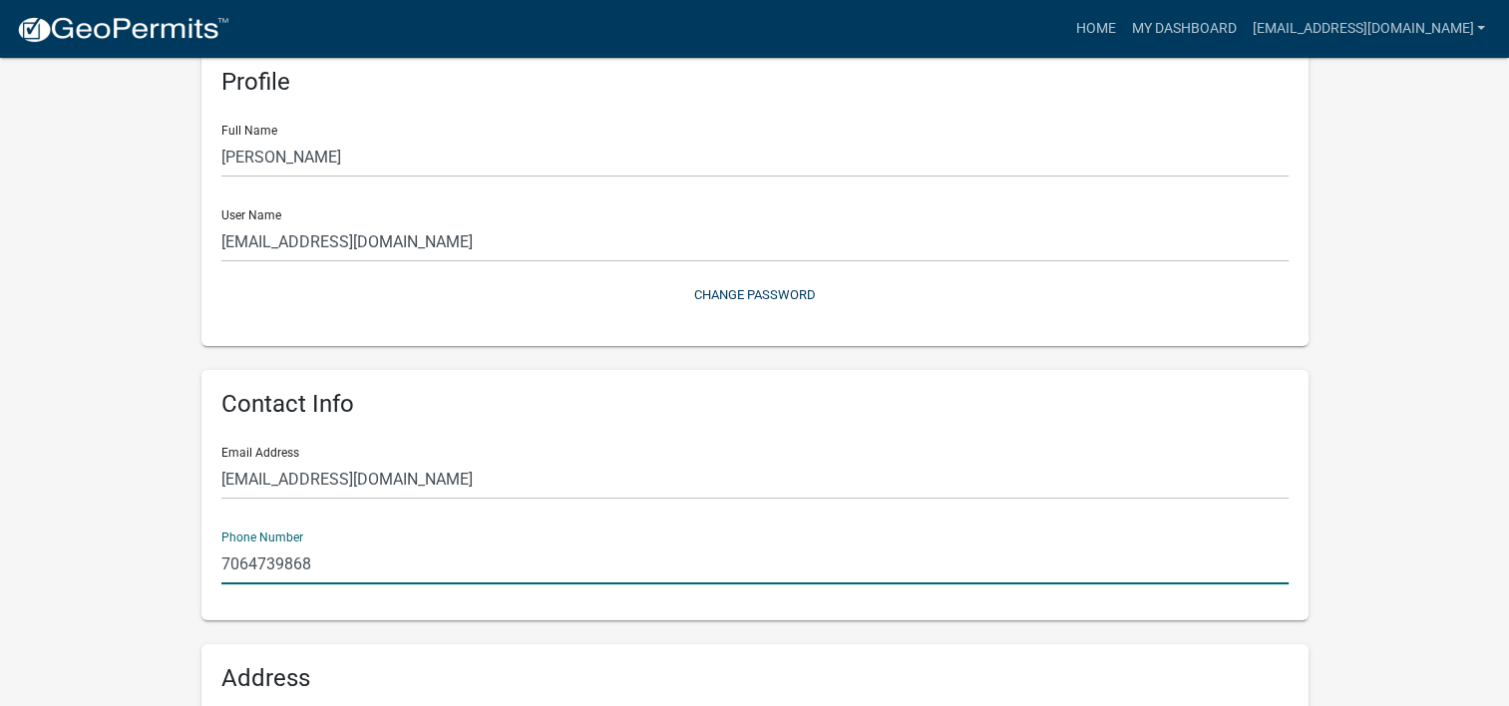
type input "7064739868"
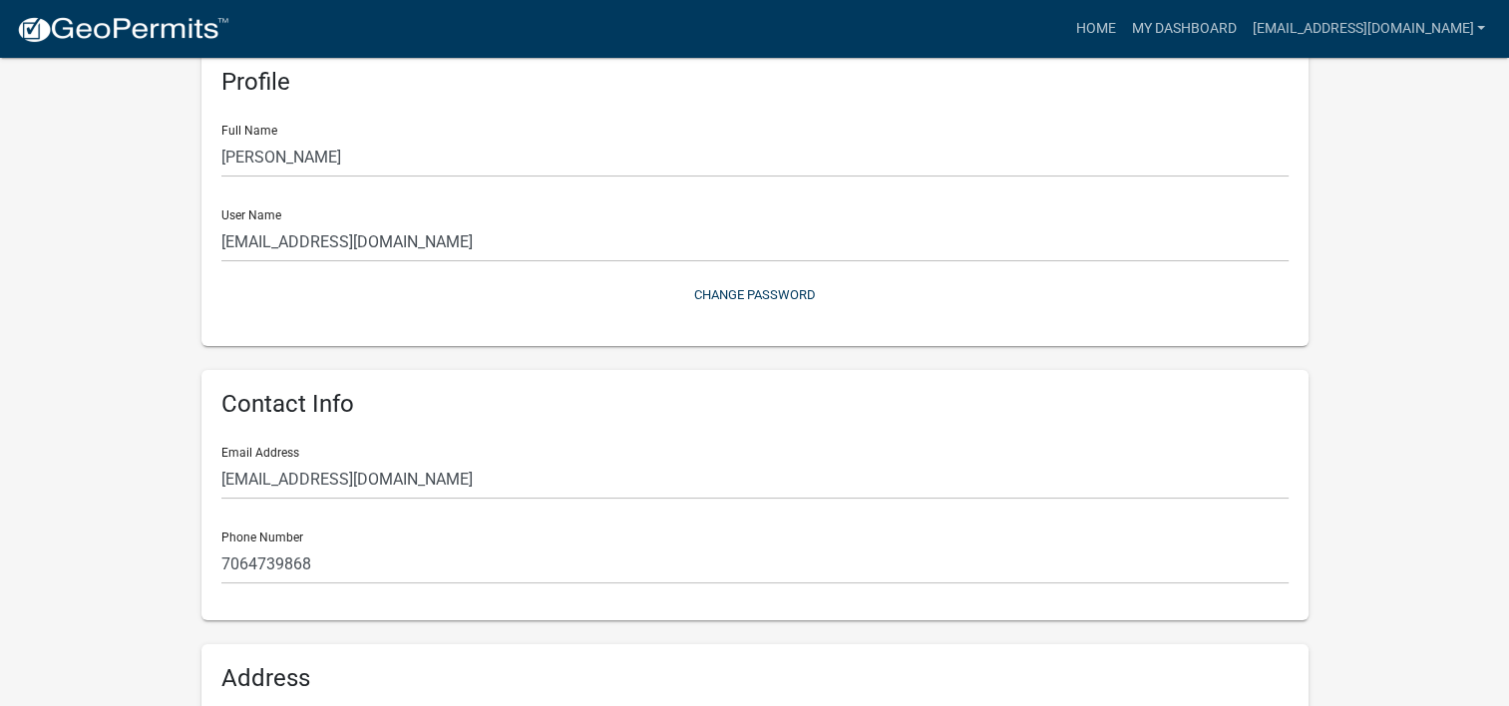
scroll to position [455, 0]
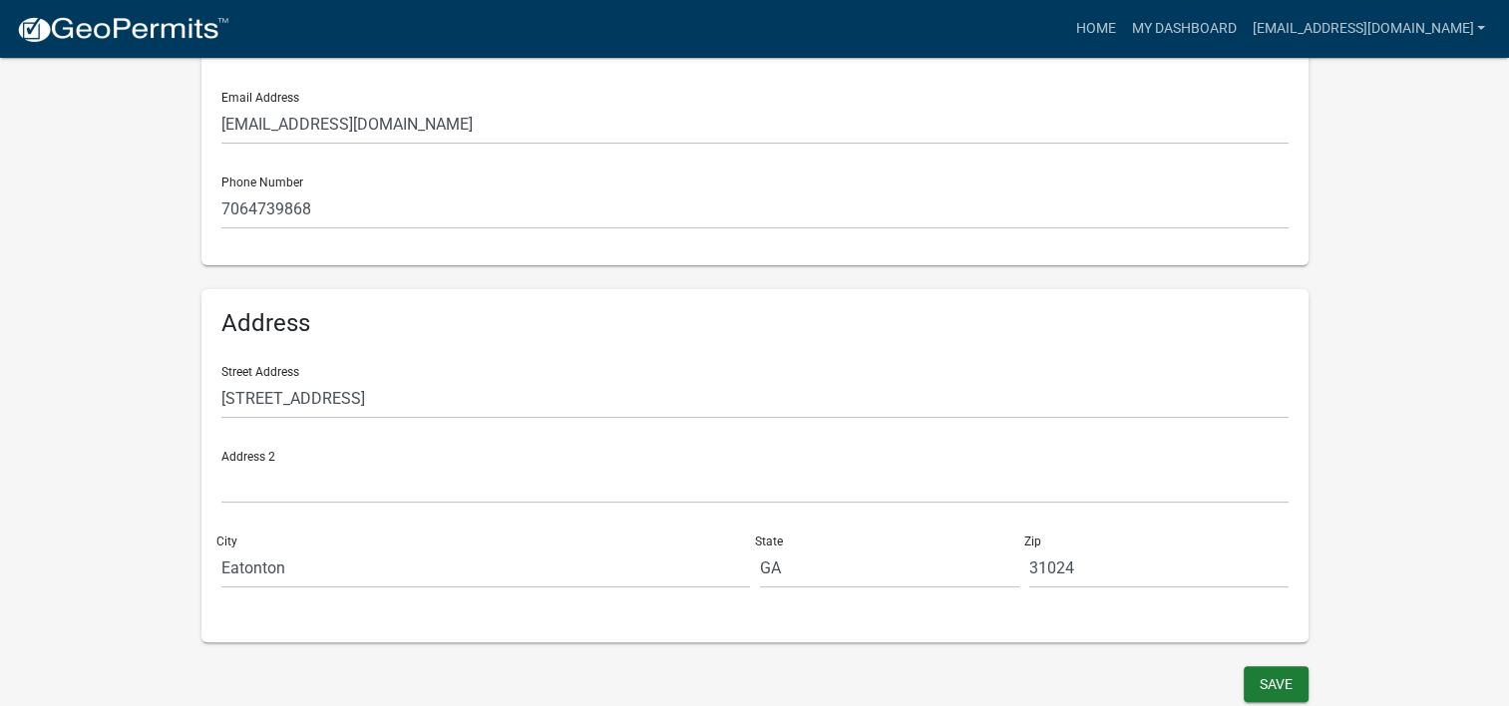
click at [180, 467] on wm-user-profile-view "more_horiz Home My Dashboard [EMAIL_ADDRESS][DOMAIN_NAME] Account Logout My Acc…" at bounding box center [754, 138] width 1509 height 1138
click at [1255, 677] on button "Save" at bounding box center [1276, 684] width 65 height 36
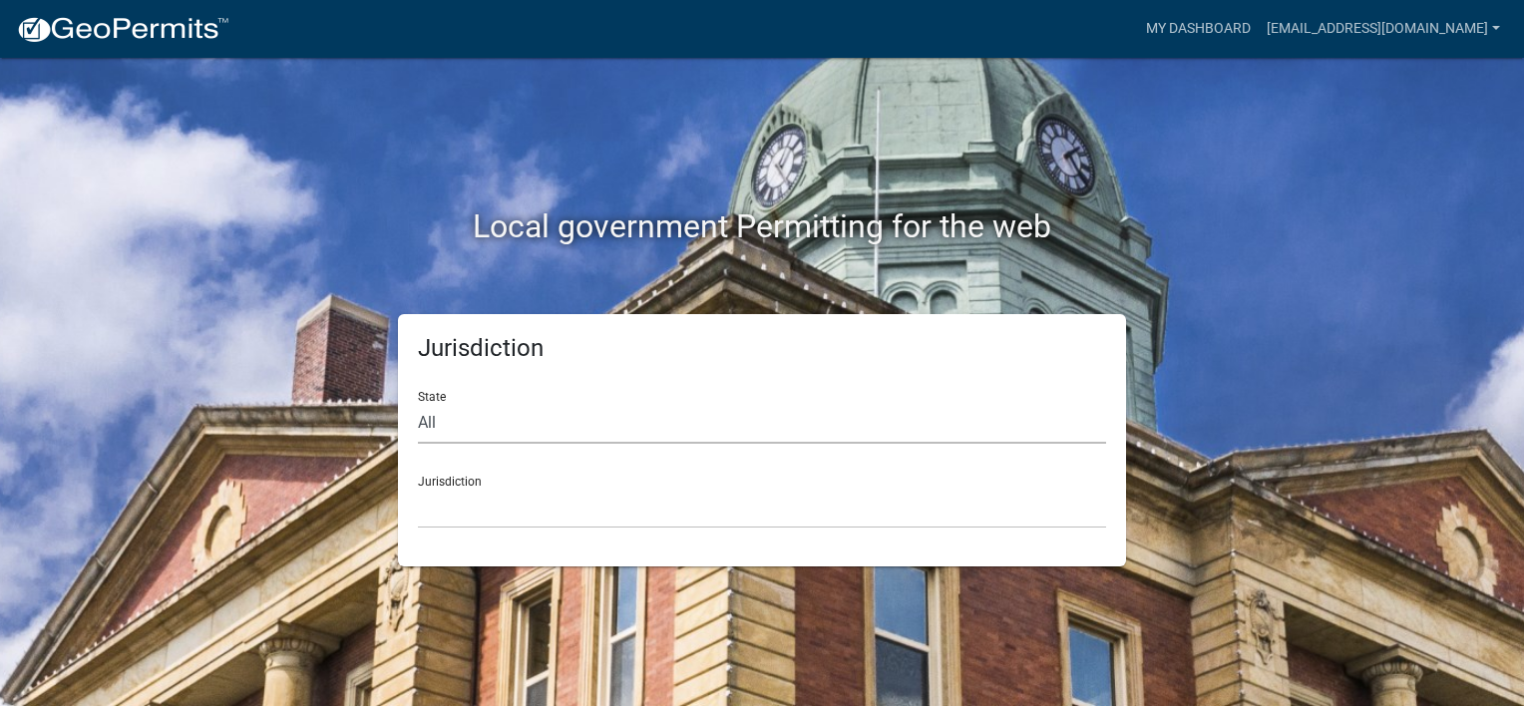
click at [518, 428] on select "All [US_STATE] [US_STATE] [US_STATE] [US_STATE] [US_STATE] [US_STATE] [US_STATE…" at bounding box center [762, 423] width 688 height 41
select select "[US_STATE]"
click at [418, 403] on select "All [US_STATE] [US_STATE] [US_STATE] [US_STATE] [US_STATE] [US_STATE] [US_STATE…" at bounding box center [762, 423] width 688 height 41
click at [491, 499] on select "[GEOGRAPHIC_DATA], [US_STATE][PERSON_NAME][GEOGRAPHIC_DATA], [US_STATE][PERSON_…" at bounding box center [762, 508] width 688 height 41
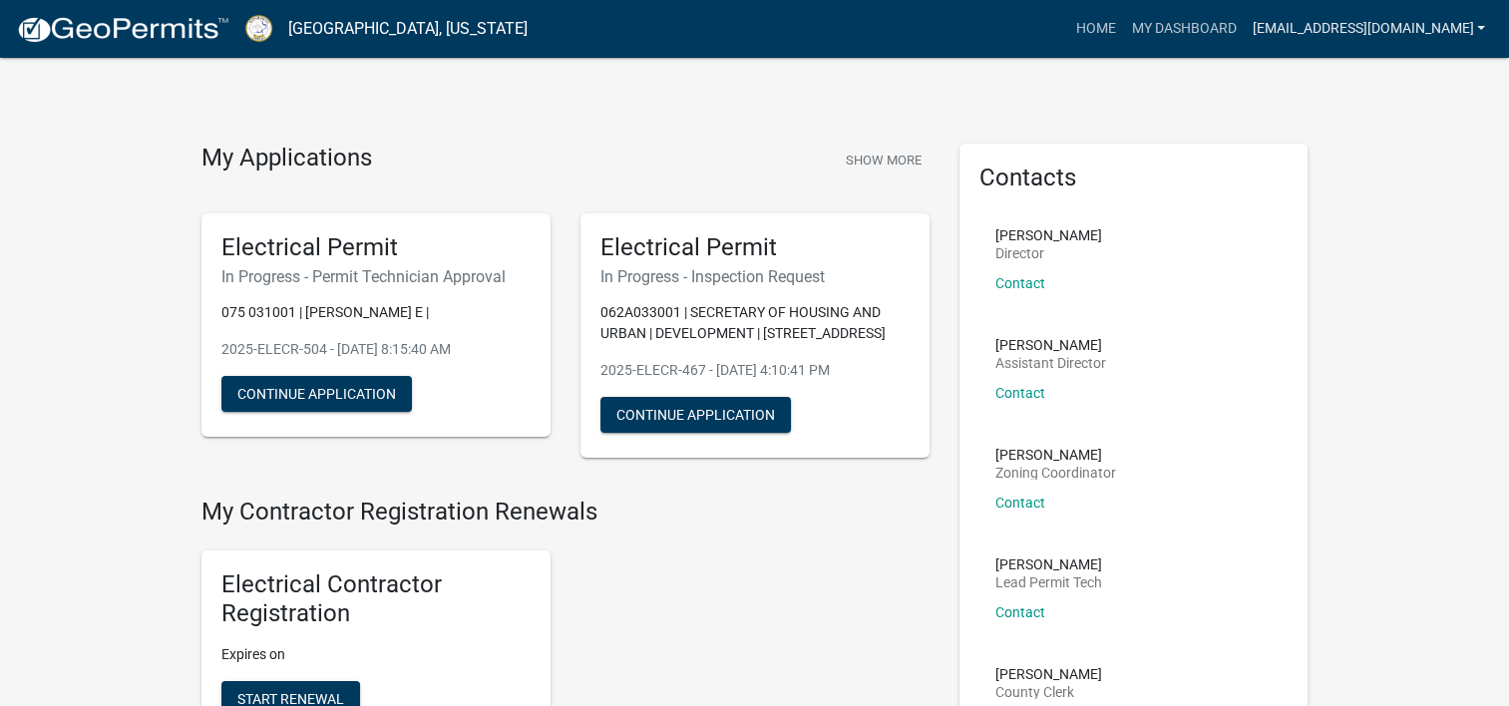
click at [1474, 28] on link "[EMAIL_ADDRESS][DOMAIN_NAME]" at bounding box center [1368, 29] width 249 height 38
